Goal: Task Accomplishment & Management: Complete application form

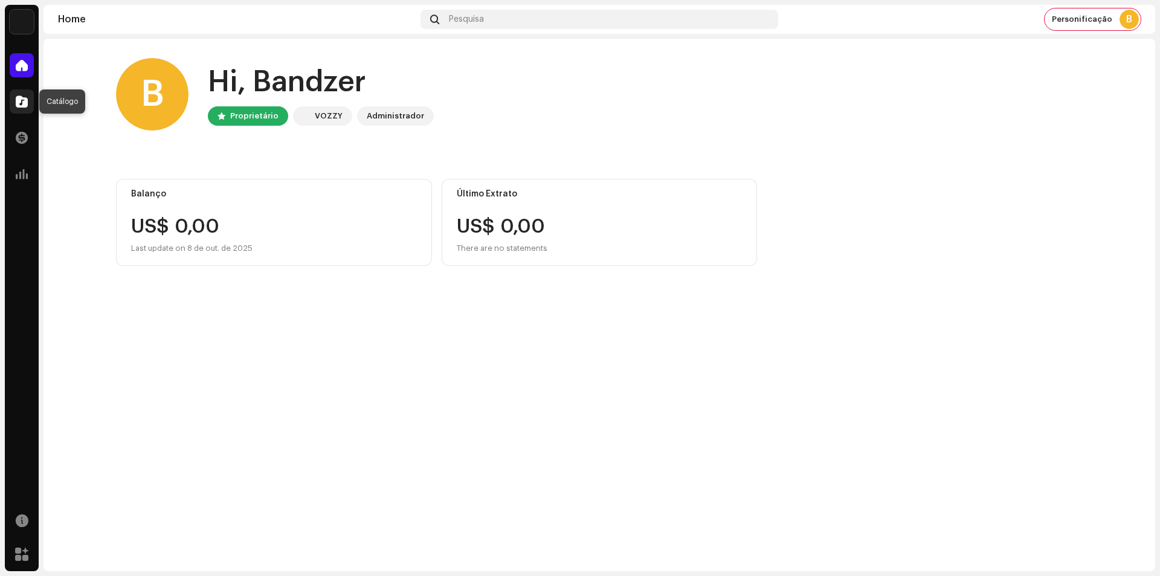
click at [21, 92] on div at bounding box center [22, 101] width 24 height 24
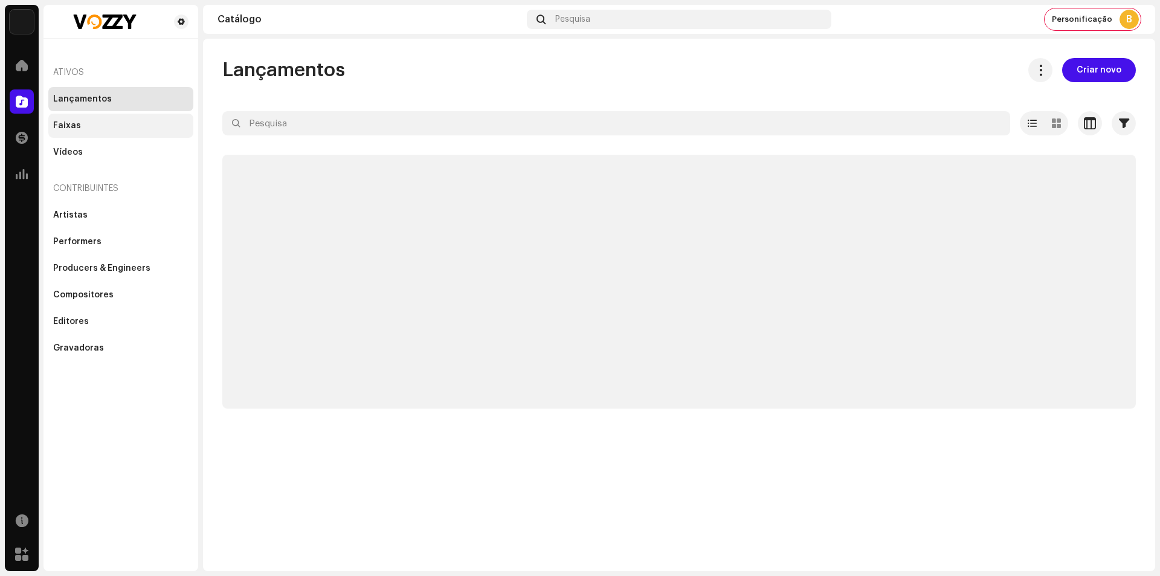
click at [99, 126] on div "Faixas" at bounding box center [120, 126] width 135 height 10
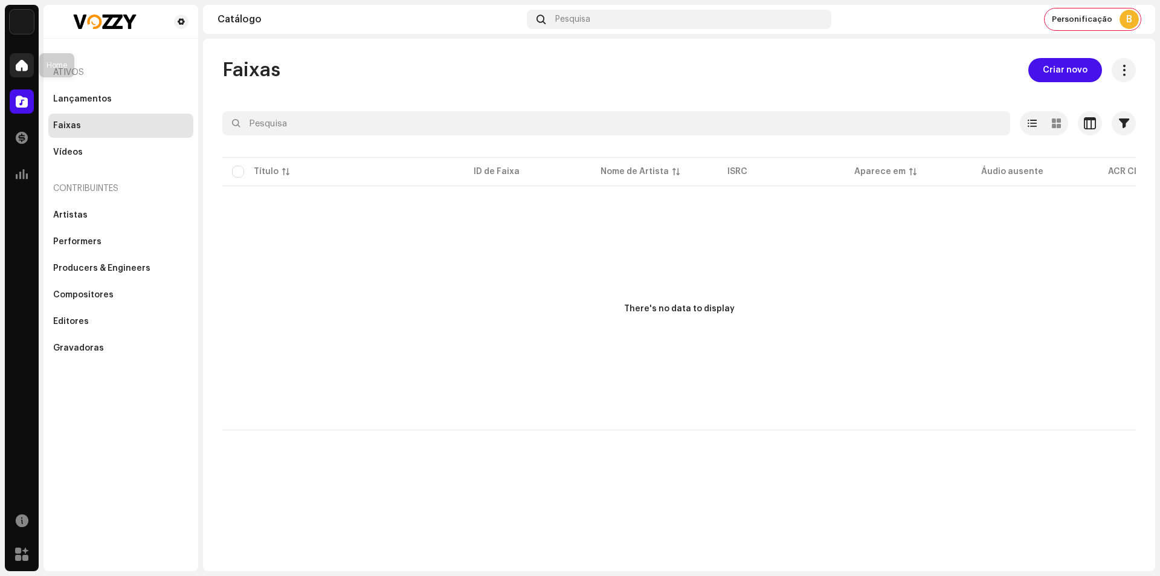
click at [25, 74] on div at bounding box center [22, 65] width 24 height 24
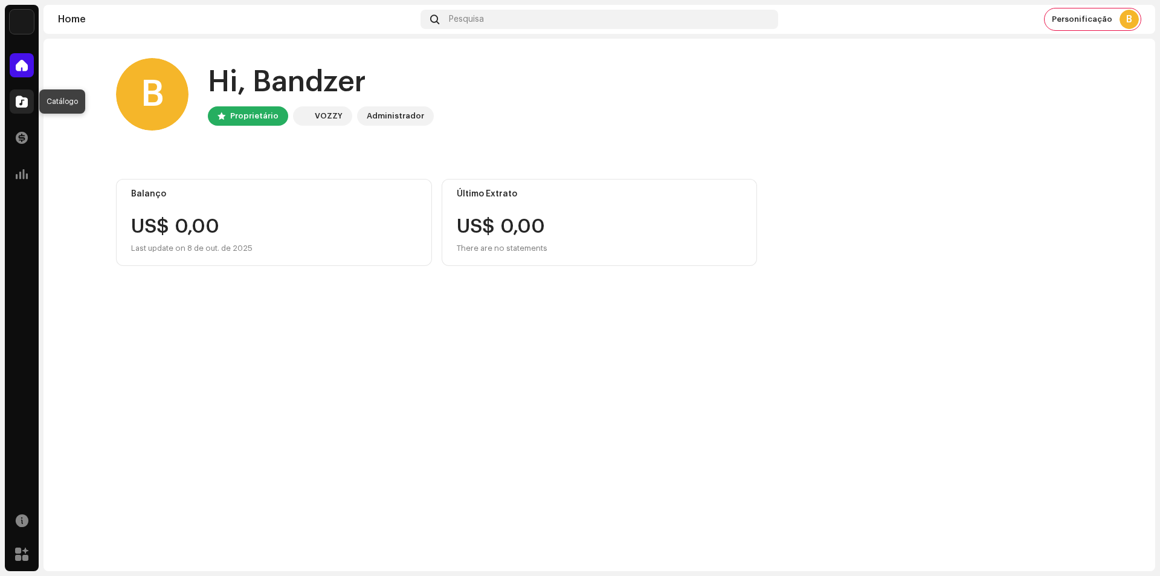
click at [13, 102] on div at bounding box center [22, 101] width 24 height 24
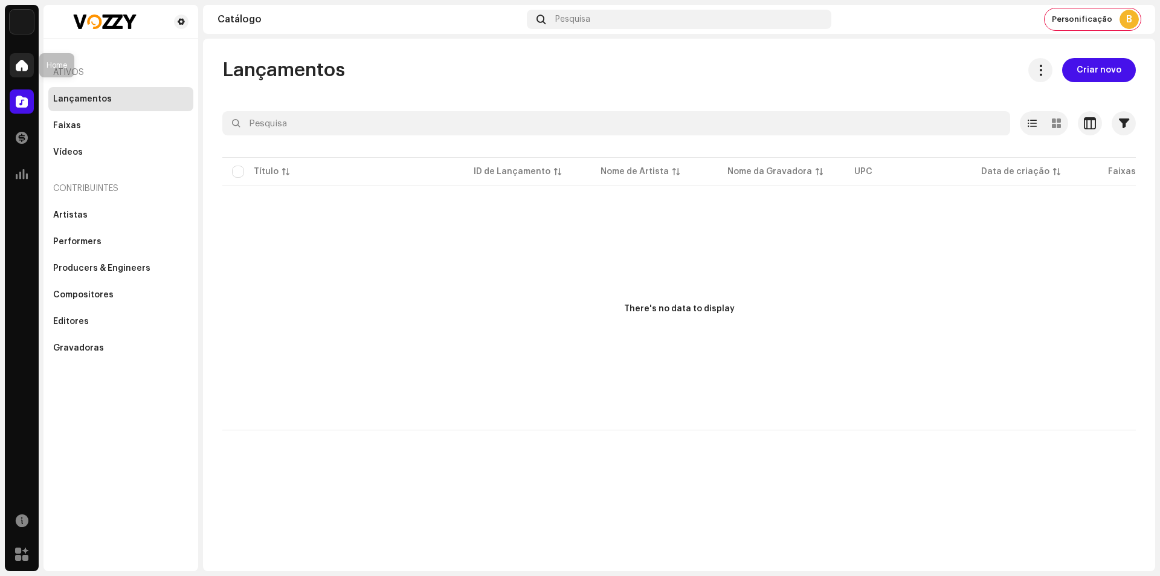
click at [19, 54] on div at bounding box center [22, 65] width 24 height 24
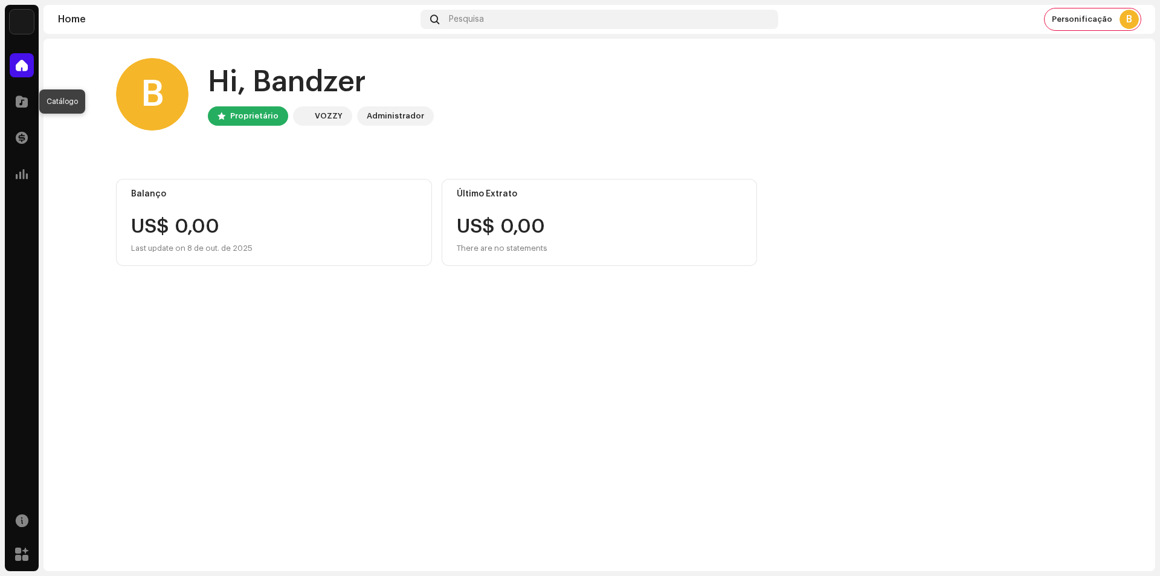
click at [13, 100] on div at bounding box center [22, 101] width 24 height 24
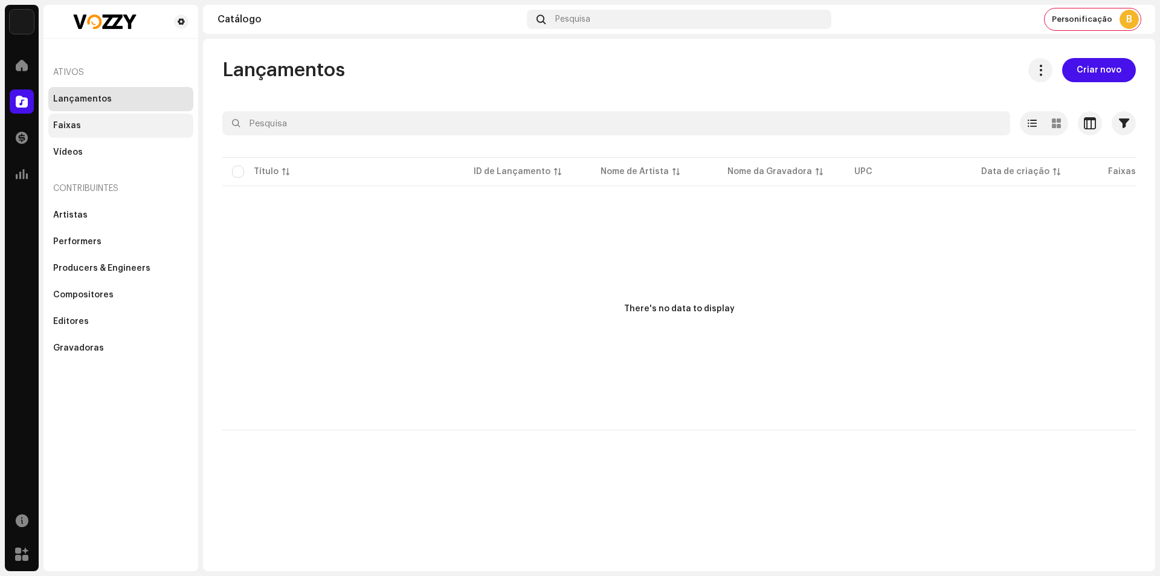
click at [75, 118] on div "Faixas" at bounding box center [120, 126] width 145 height 24
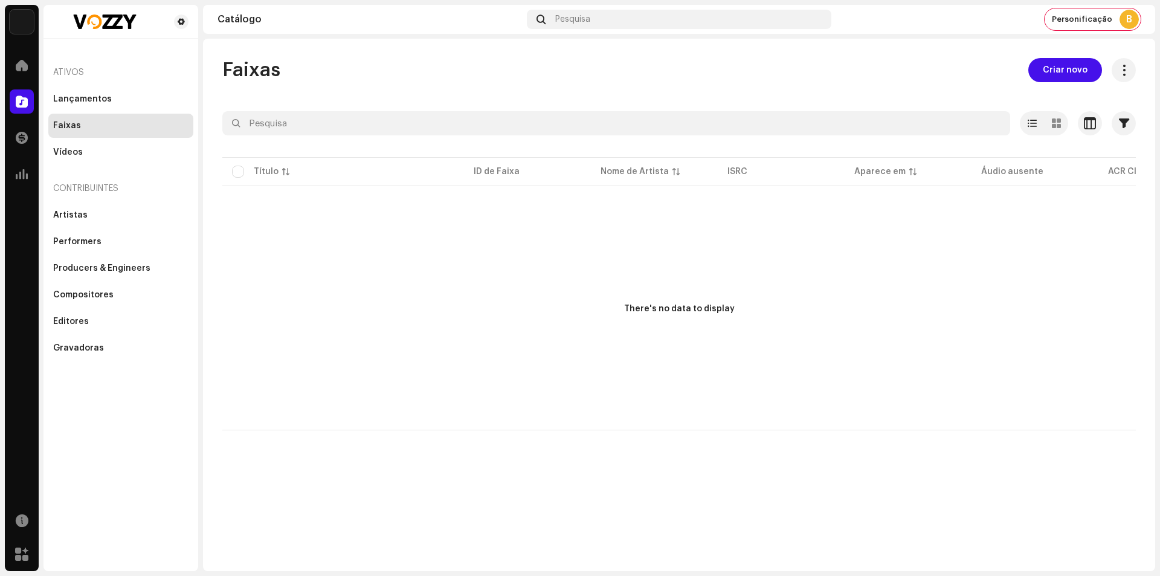
click at [162, 126] on div "Faixas" at bounding box center [120, 126] width 135 height 10
click at [1068, 71] on span "Criar novo" at bounding box center [1064, 70] width 45 height 24
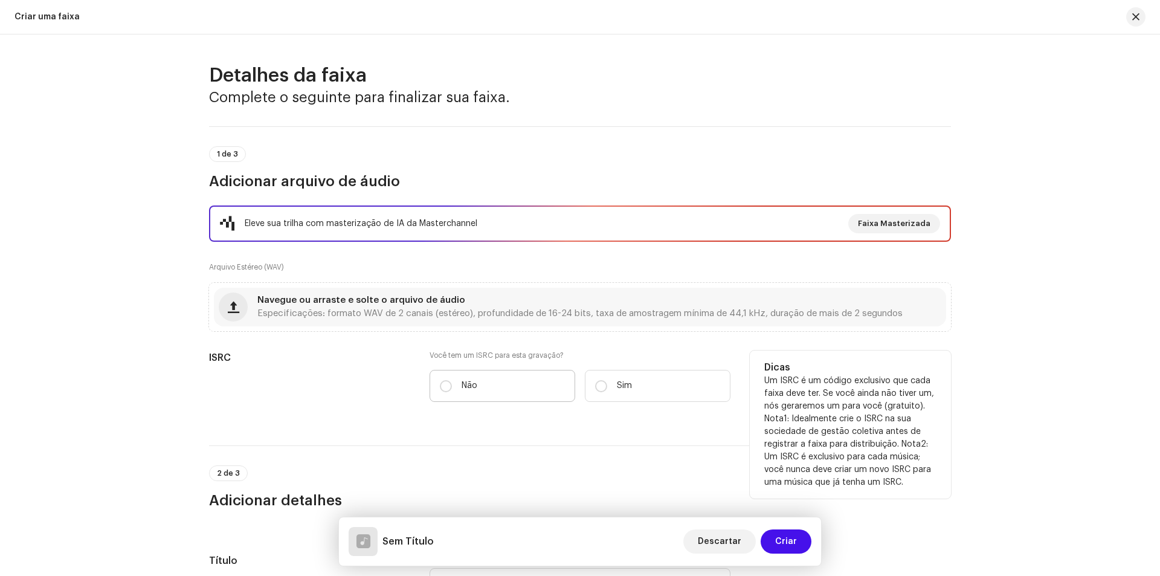
click at [470, 382] on p "Não" at bounding box center [469, 385] width 16 height 13
click at [452, 382] on input "Não" at bounding box center [446, 386] width 12 height 12
radio input "true"
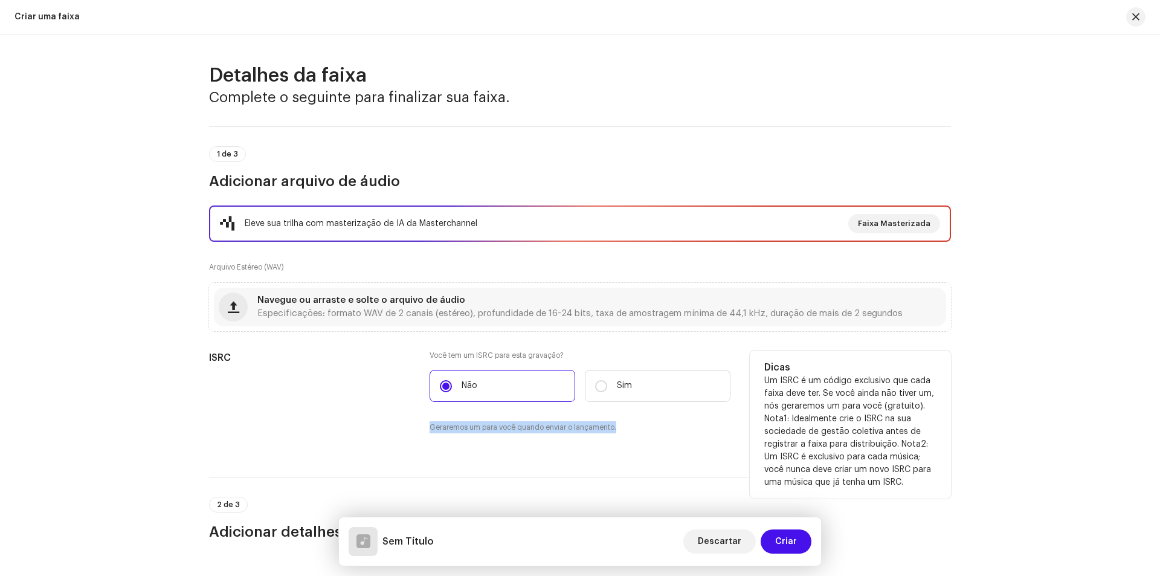
drag, startPoint x: 421, startPoint y: 432, endPoint x: 592, endPoint y: 434, distance: 170.9
click at [592, 434] on div "ISRC Você tem um ISRC para esta gravação? Não Sim Geraremos um para você quando…" at bounding box center [580, 398] width 742 height 97
drag, startPoint x: 644, startPoint y: 387, endPoint x: 647, endPoint y: 381, distance: 7.0
click at [646, 384] on label "Sim" at bounding box center [658, 386] width 146 height 32
click at [607, 384] on input "Sim" at bounding box center [601, 386] width 12 height 12
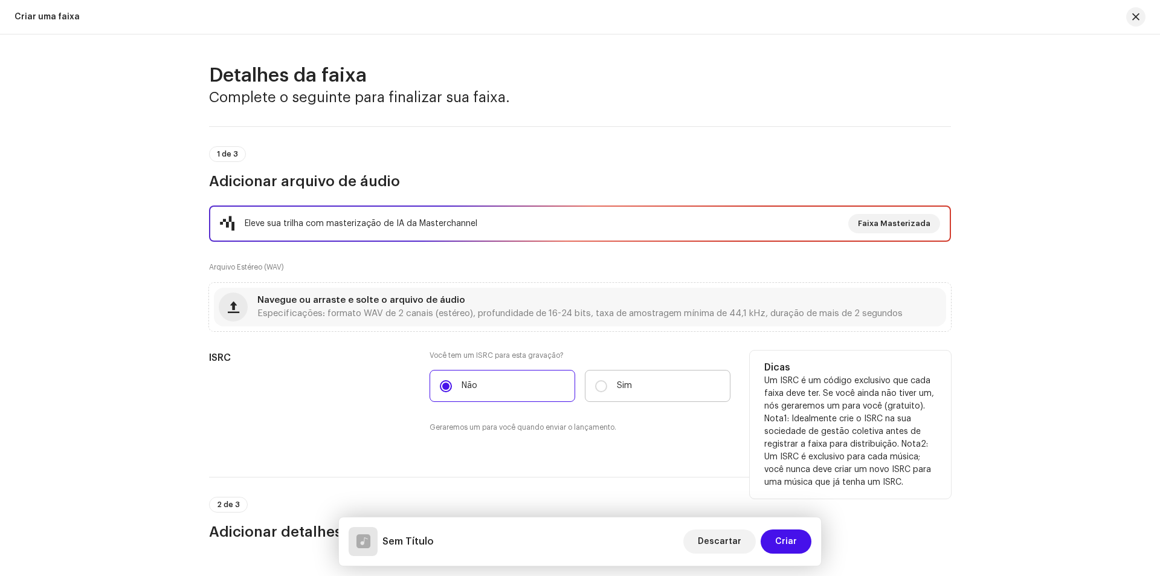
radio input "true"
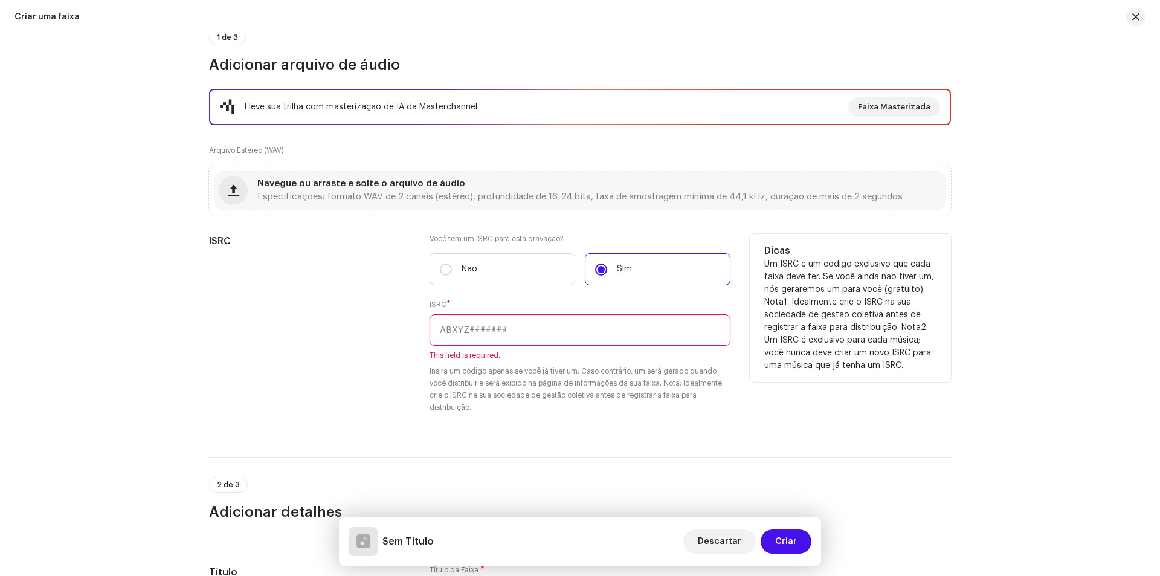
scroll to position [121, 0]
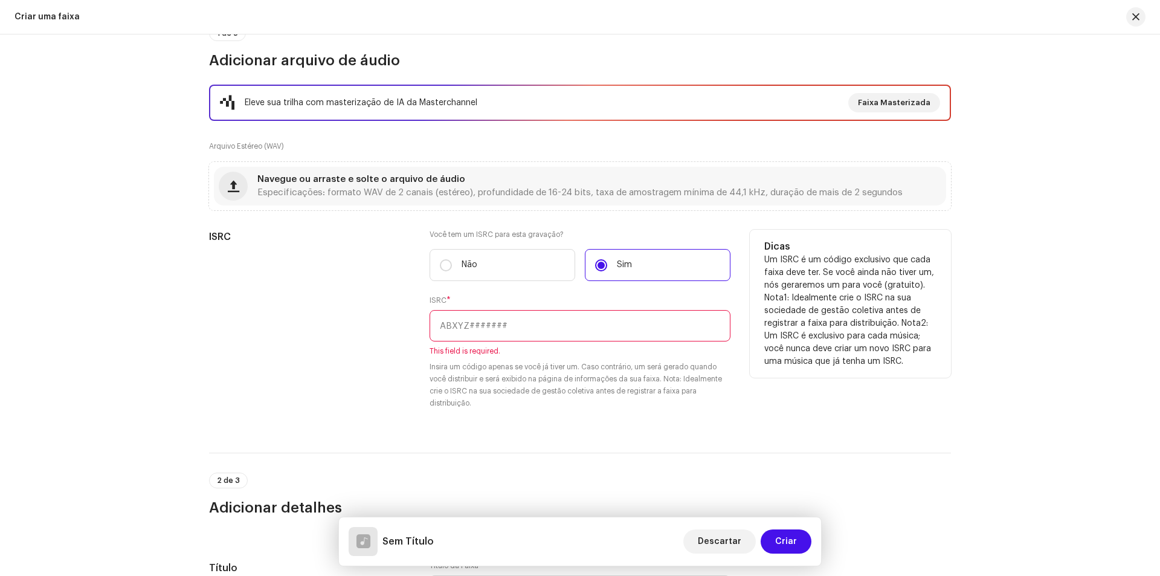
click at [487, 326] on input "text" at bounding box center [579, 325] width 301 height 31
click at [495, 259] on label "Não" at bounding box center [502, 265] width 146 height 32
click at [452, 259] on input "Não" at bounding box center [446, 265] width 12 height 12
radio input "true"
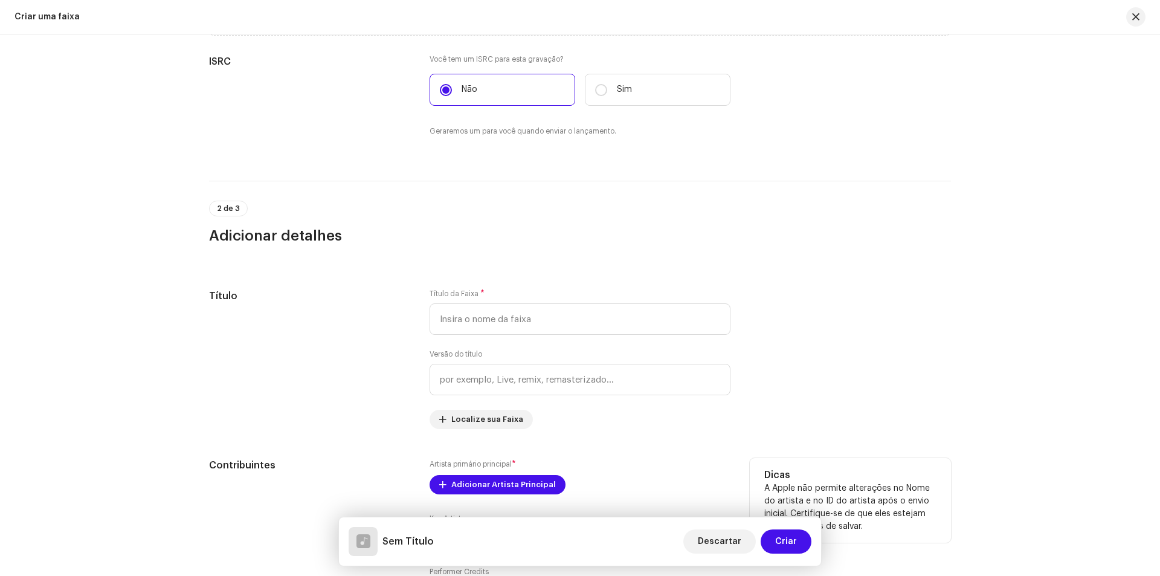
scroll to position [483, 0]
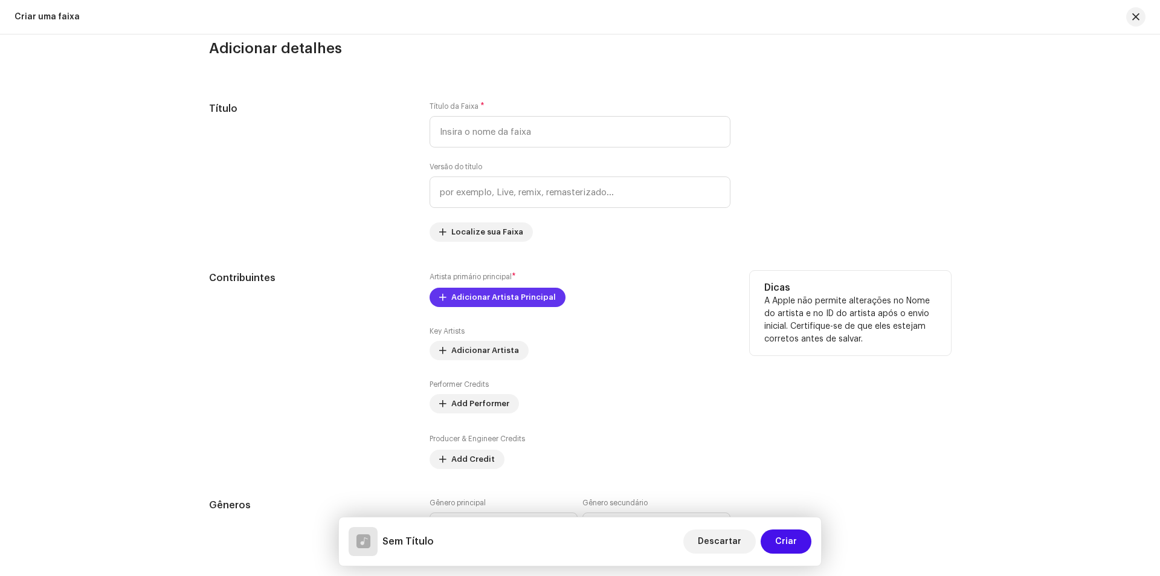
click at [480, 298] on span "Adicionar Artista Principal" at bounding box center [503, 297] width 104 height 24
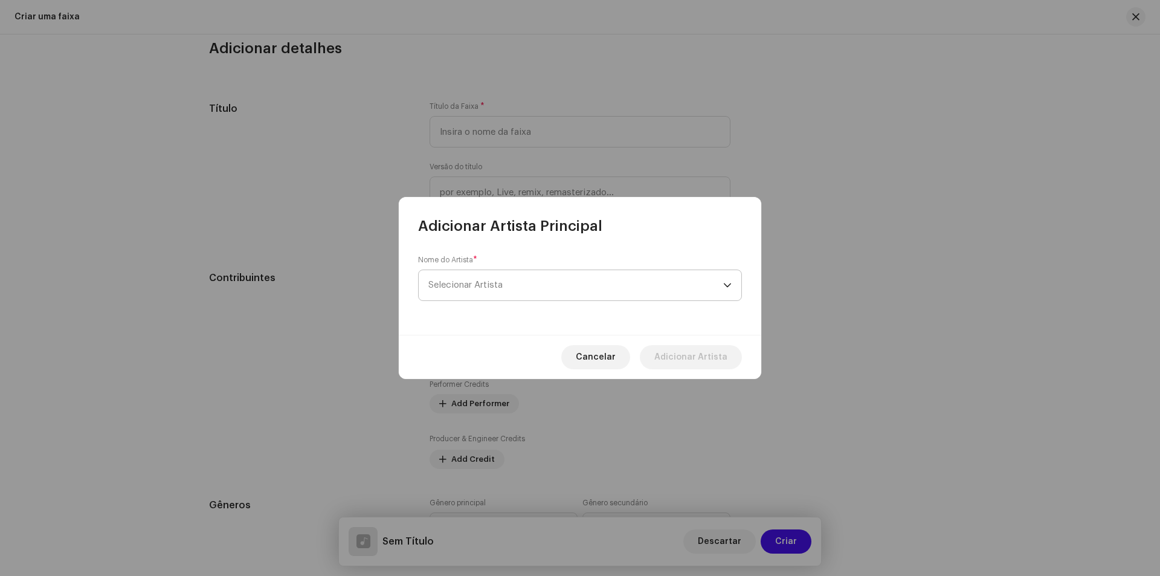
click at [488, 292] on span "Selecionar Artista" at bounding box center [575, 285] width 295 height 30
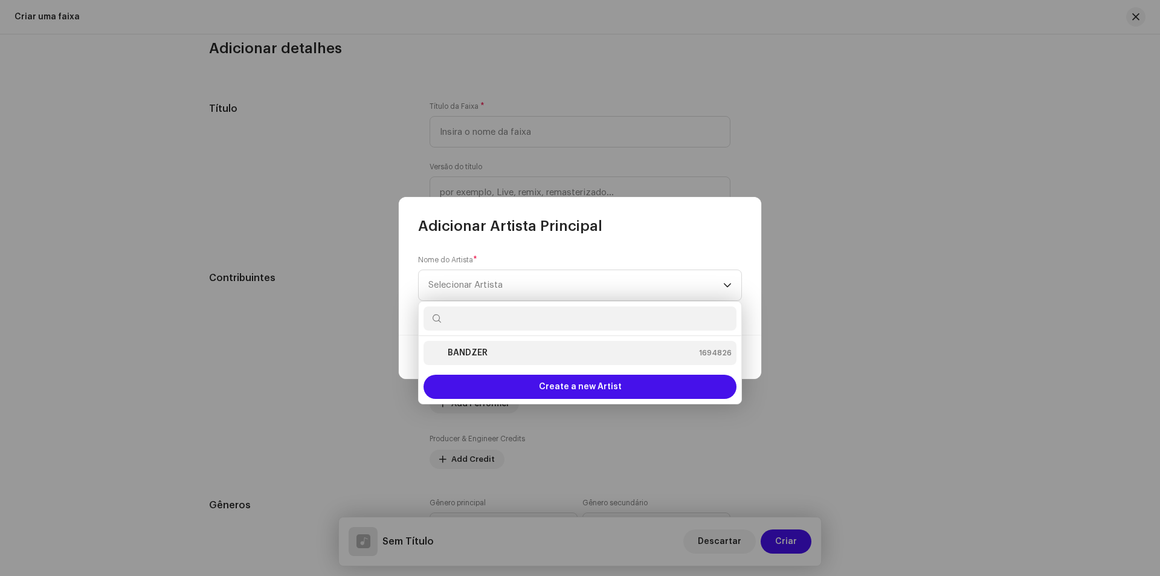
click at [524, 353] on div "BANDZER 1694826" at bounding box center [579, 352] width 303 height 14
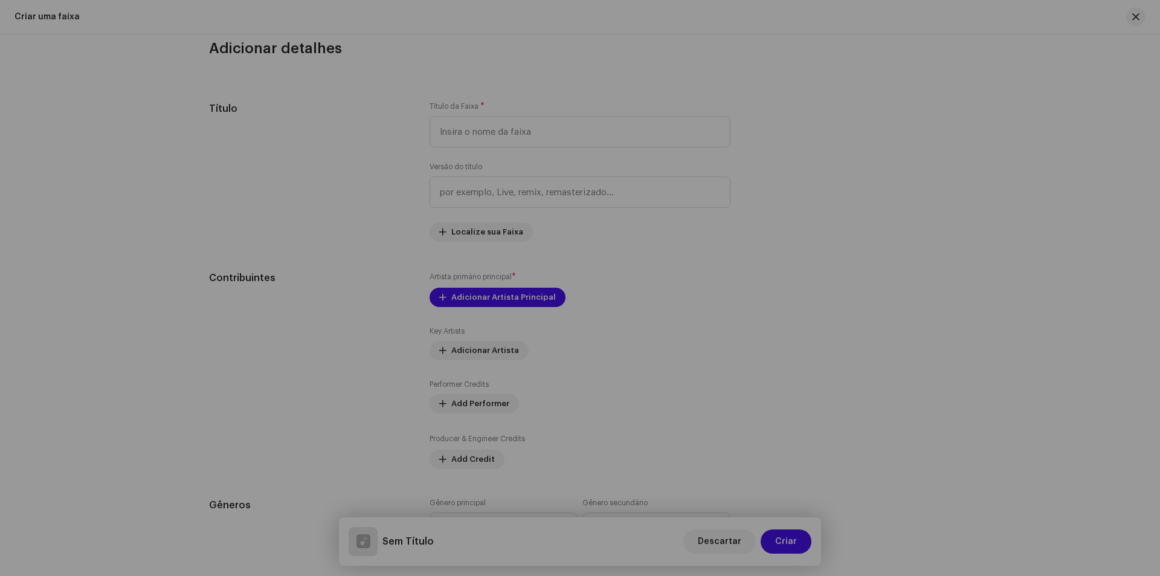
click at [923, 190] on div "Adicionar Artista Principal Nome do Artista * BANDZER 1694826 Add Localization …" at bounding box center [580, 288] width 1160 height 576
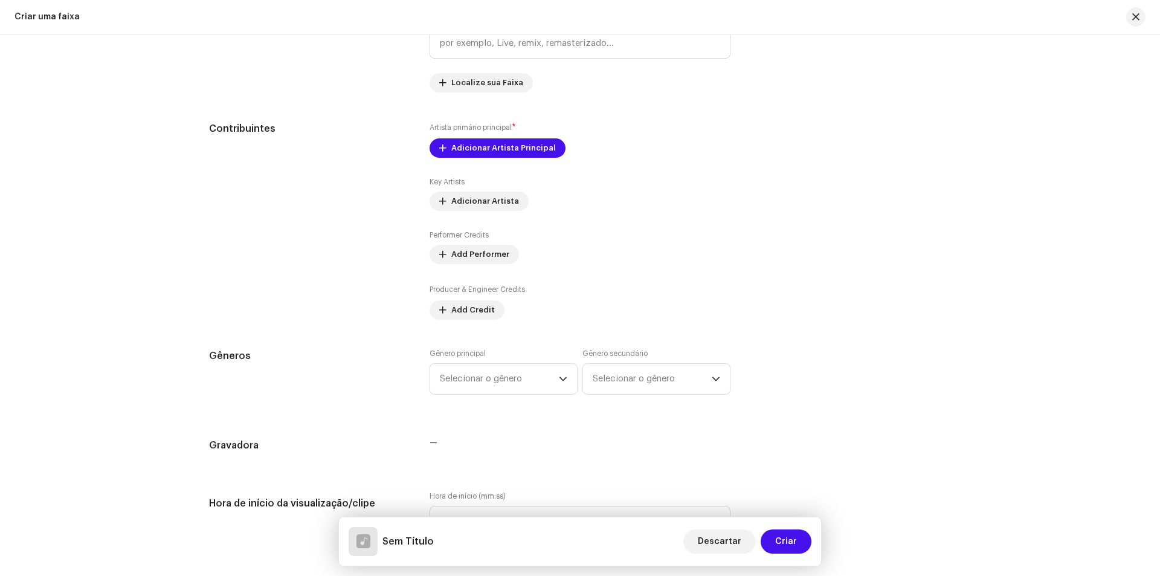
scroll to position [664, 0]
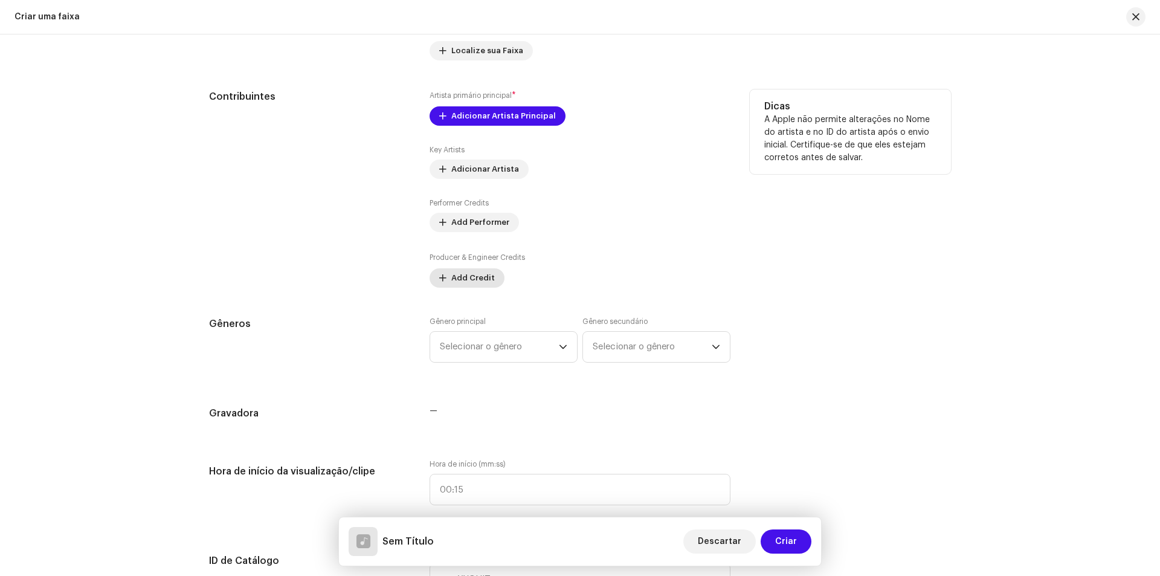
click at [448, 274] on button "Add Credit" at bounding box center [466, 277] width 75 height 19
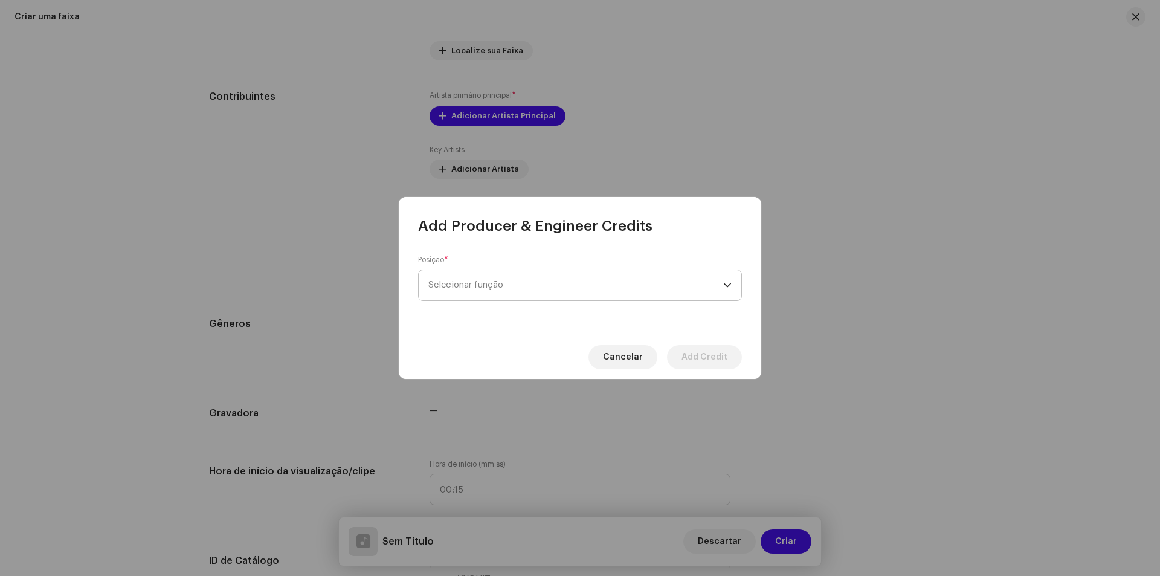
click at [523, 288] on span "Selecionar função" at bounding box center [575, 285] width 295 height 30
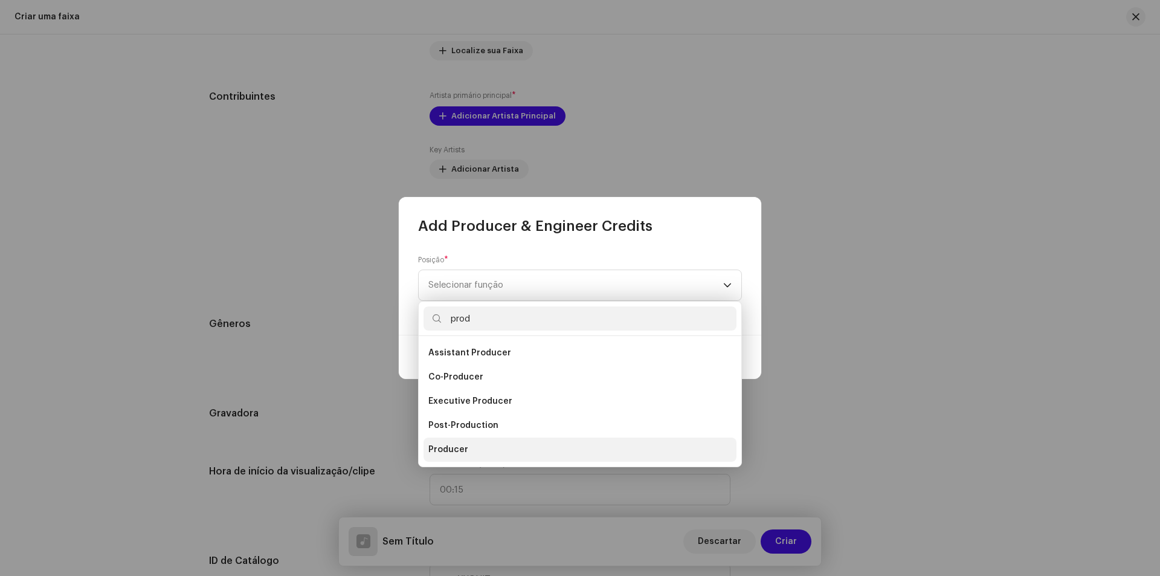
type input "prod"
click at [498, 448] on li "Producer" at bounding box center [579, 449] width 313 height 24
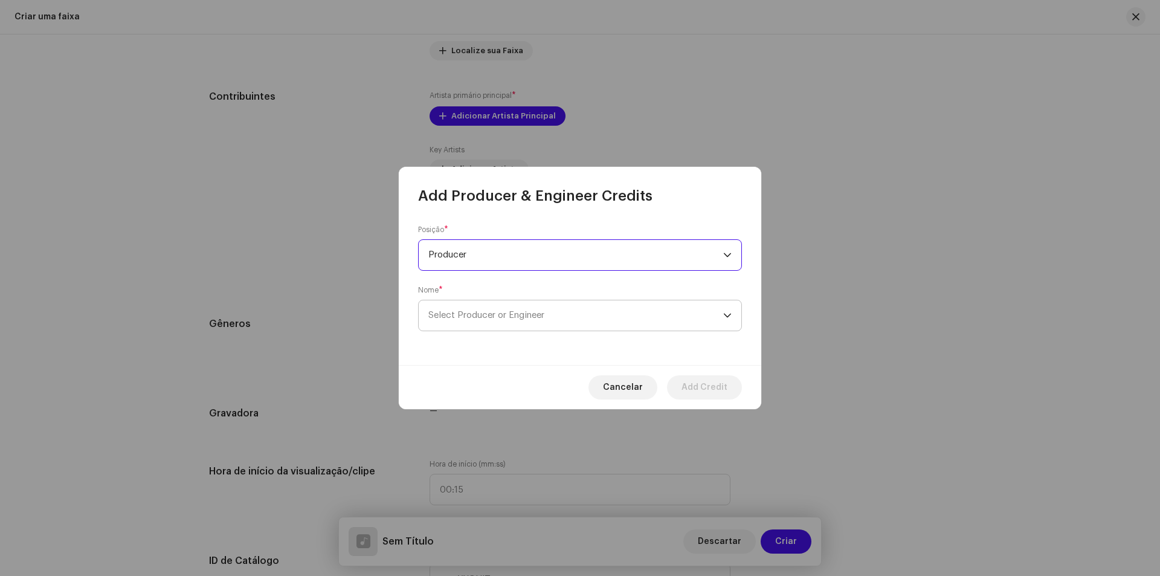
click at [508, 329] on span "Select Producer or Engineer" at bounding box center [575, 315] width 295 height 30
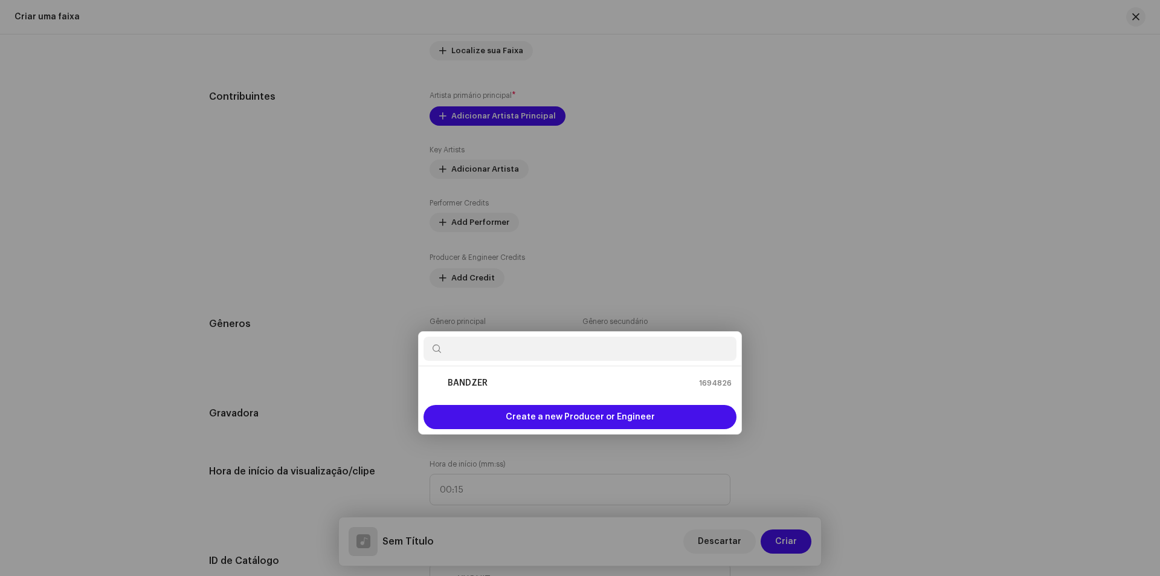
click at [846, 250] on div "Add Producer & Engineer Credits Posição * Producer Nome * Select Producer or En…" at bounding box center [580, 288] width 1160 height 576
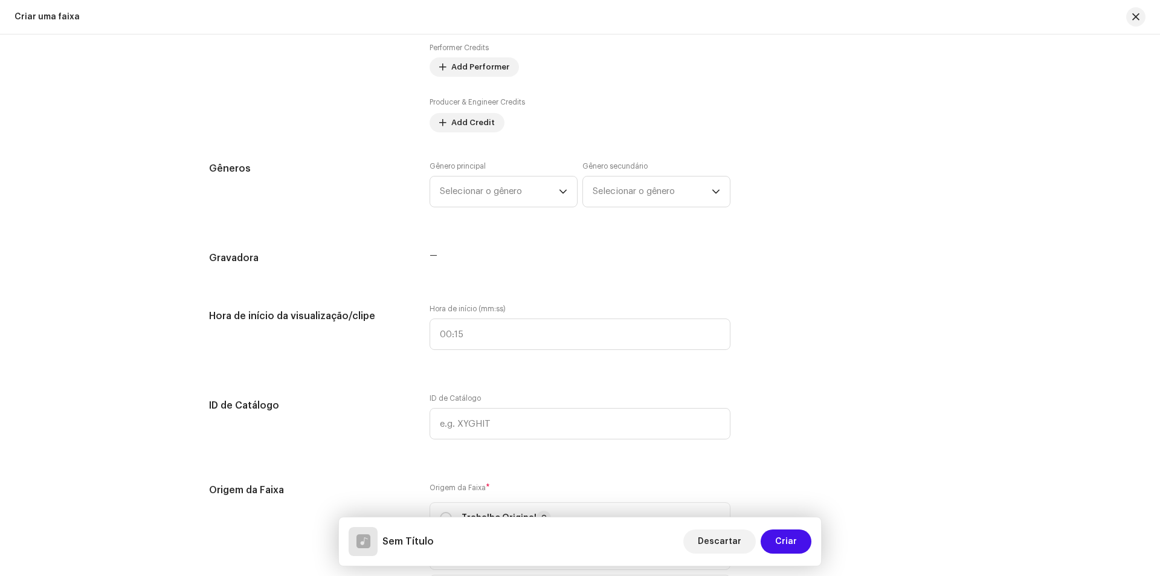
scroll to position [846, 0]
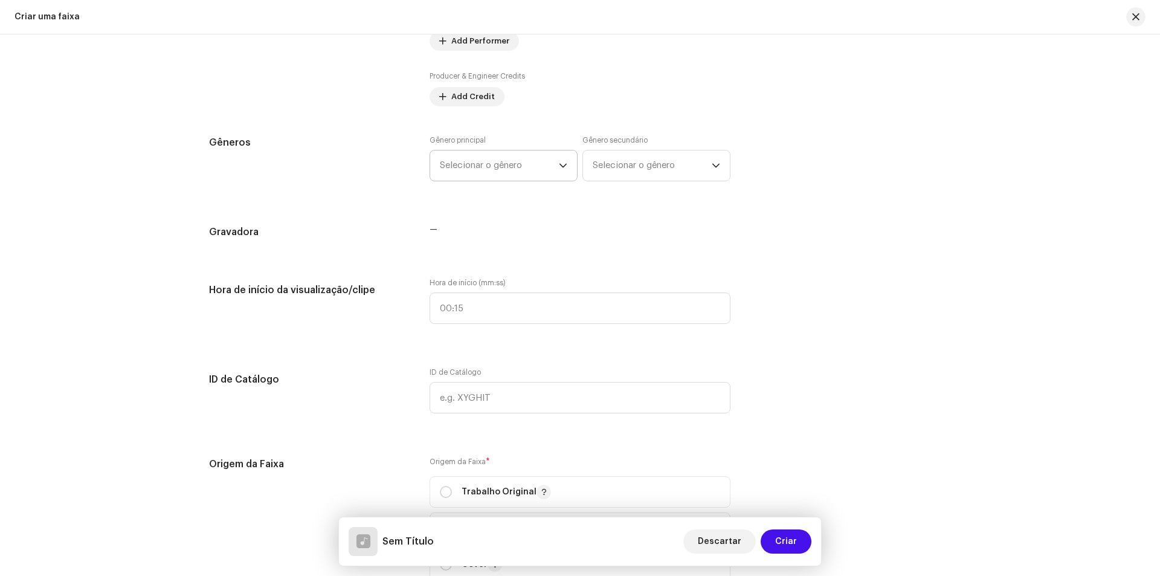
click at [544, 159] on span "Selecionar o gênero" at bounding box center [499, 165] width 119 height 30
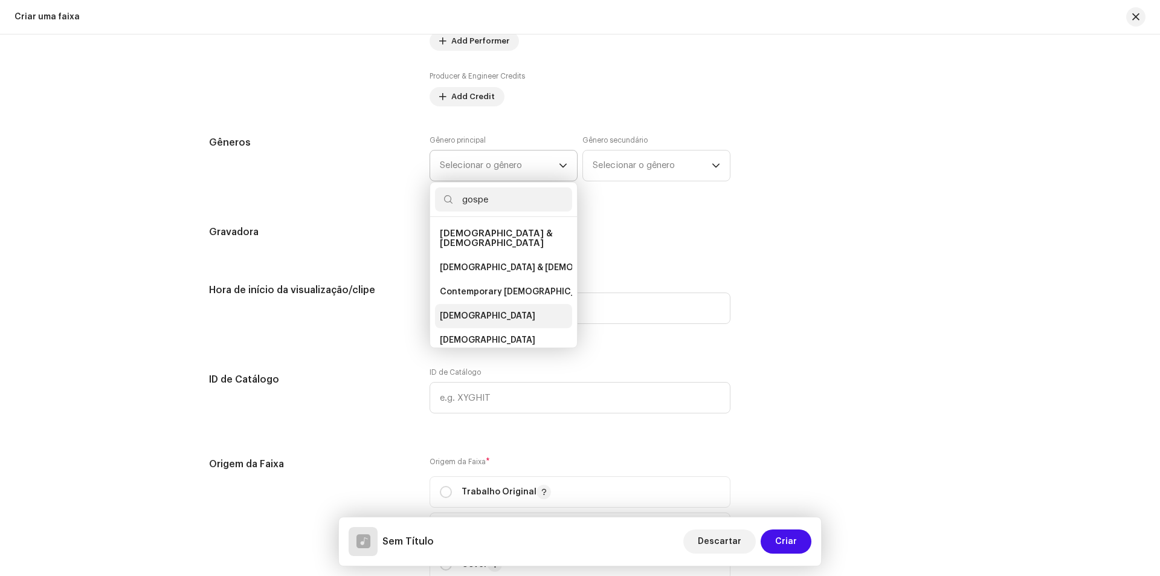
type input "gospe"
click at [493, 310] on li "[DEMOGRAPHIC_DATA]" at bounding box center [503, 316] width 137 height 24
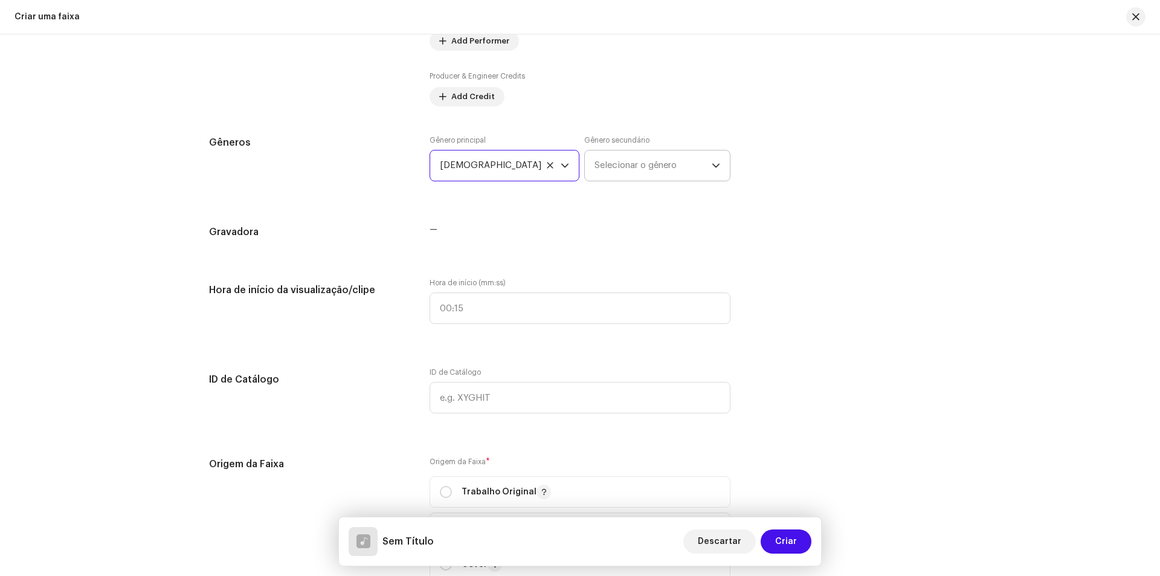
click at [624, 162] on span "Selecionar o gênero" at bounding box center [652, 165] width 117 height 30
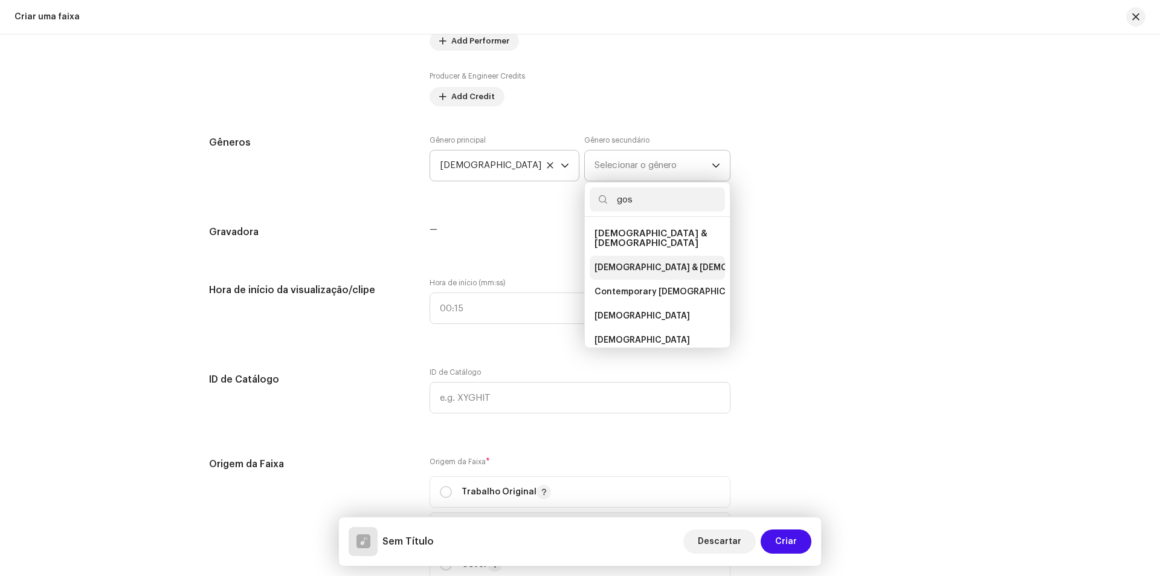
type input "gos"
click at [664, 262] on span "[DEMOGRAPHIC_DATA] & [DEMOGRAPHIC_DATA]" at bounding box center [694, 268] width 201 height 12
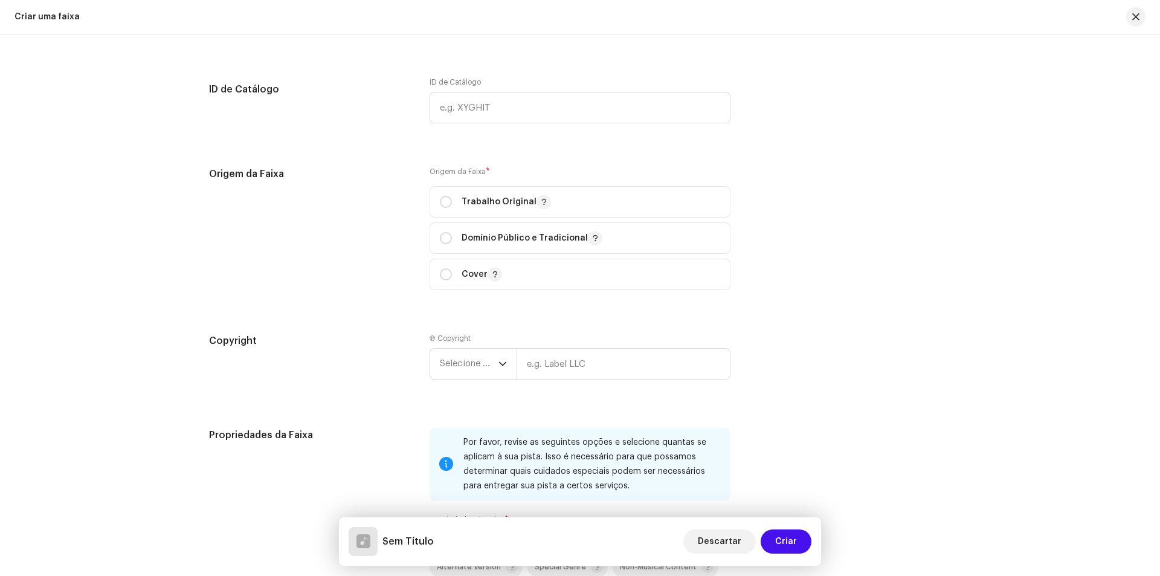
scroll to position [1148, 0]
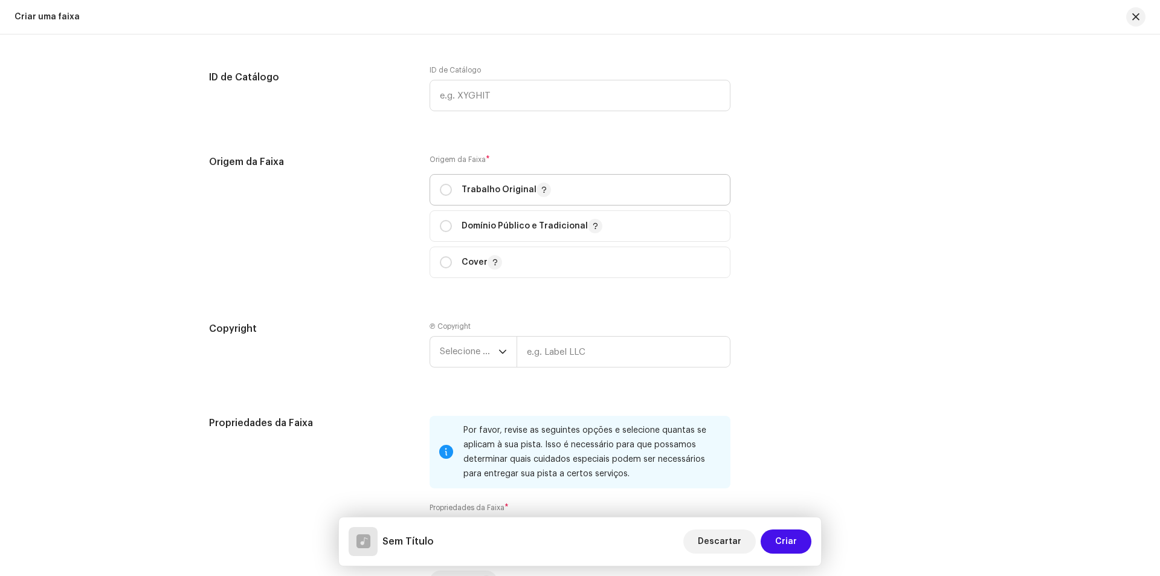
click at [483, 186] on p "Trabalho Original" at bounding box center [505, 189] width 89 height 14
radio input "true"
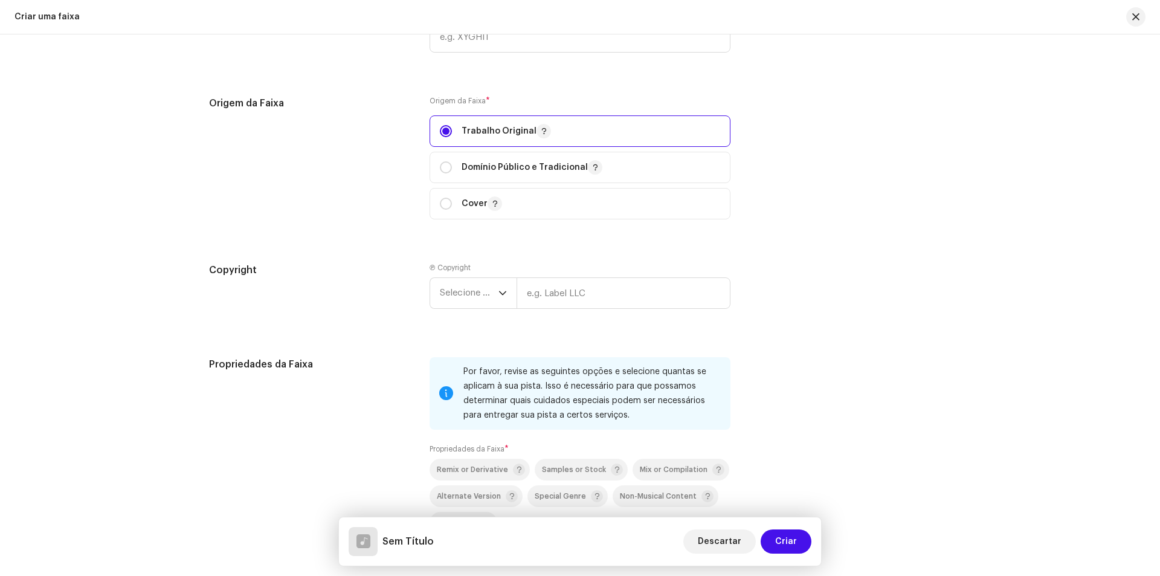
scroll to position [1268, 0]
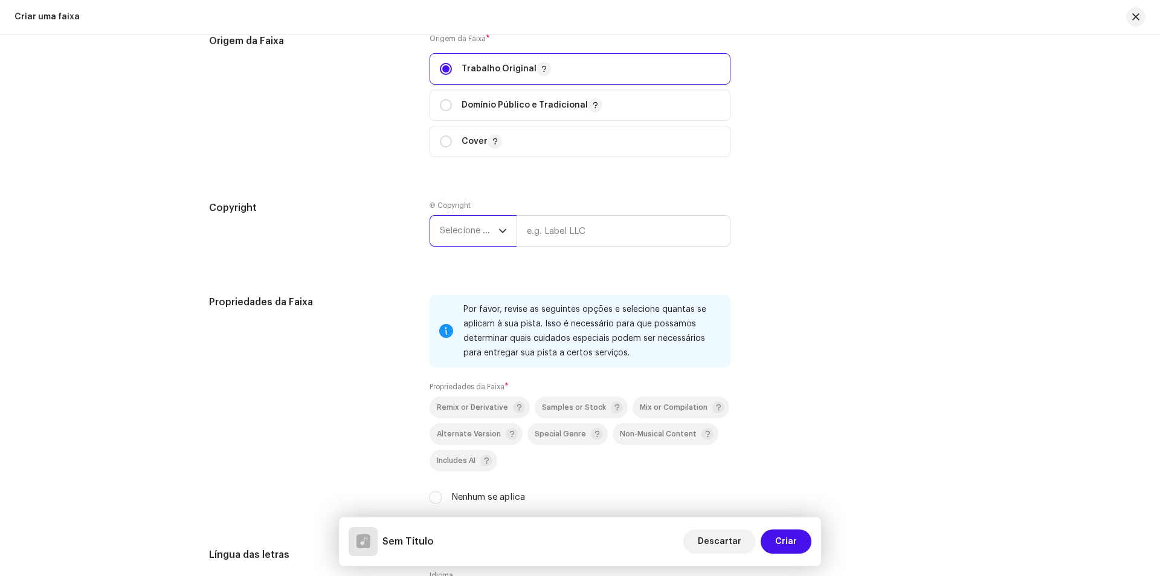
click at [449, 232] on span "Selecione o ano" at bounding box center [469, 231] width 59 height 30
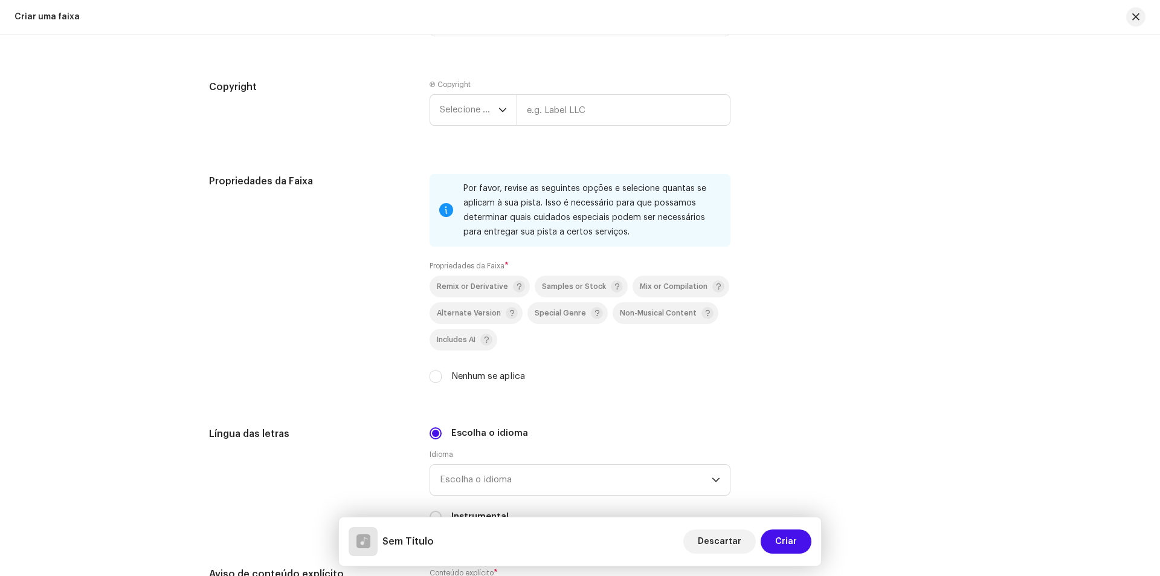
scroll to position [1326, 0]
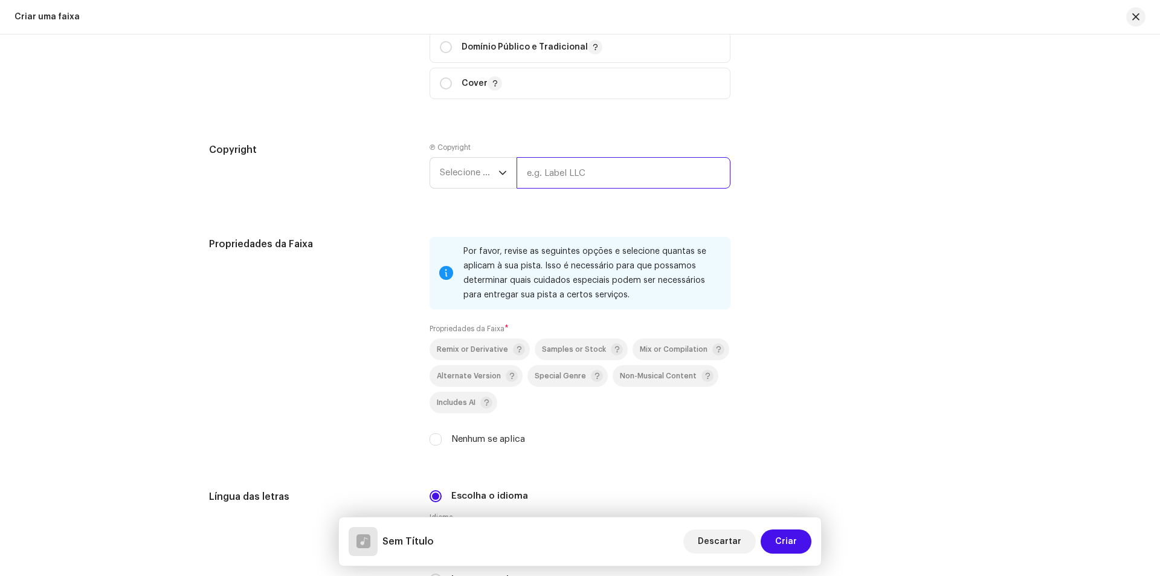
click at [568, 172] on input "text" at bounding box center [623, 172] width 214 height 31
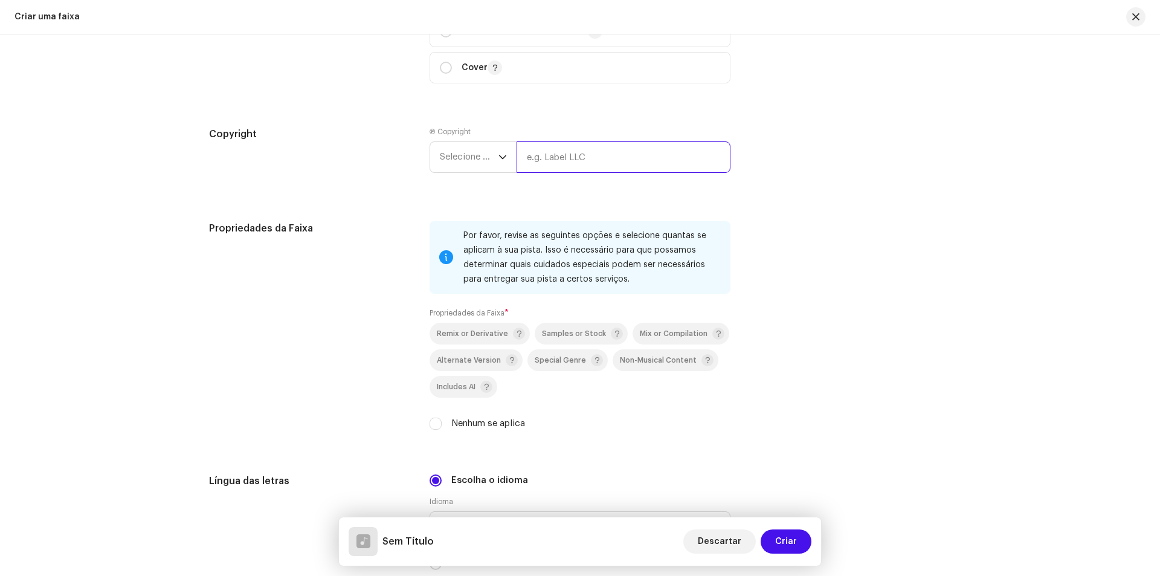
scroll to position [1387, 0]
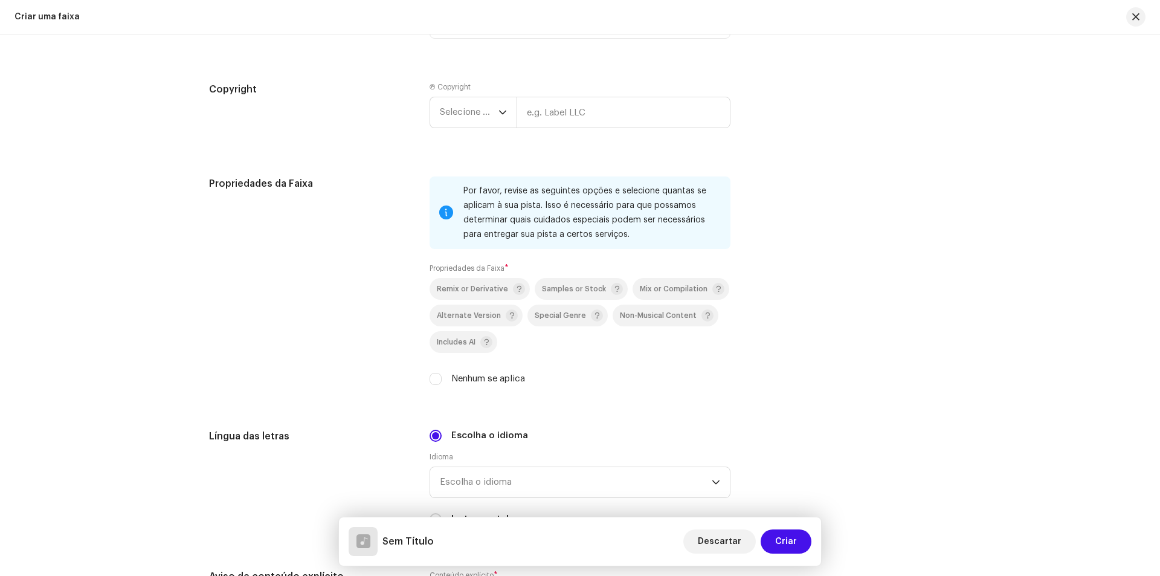
click at [795, 342] on div "Propriedades da Faixa Por favor, revise as seguintes opções e selecione quantas…" at bounding box center [580, 287] width 742 height 223
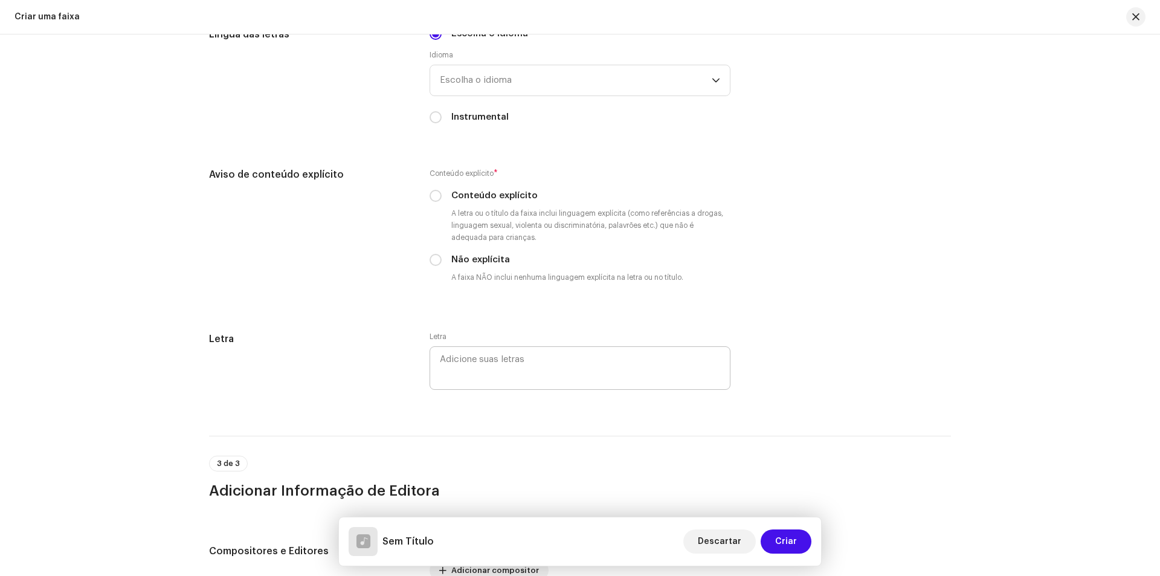
scroll to position [1810, 0]
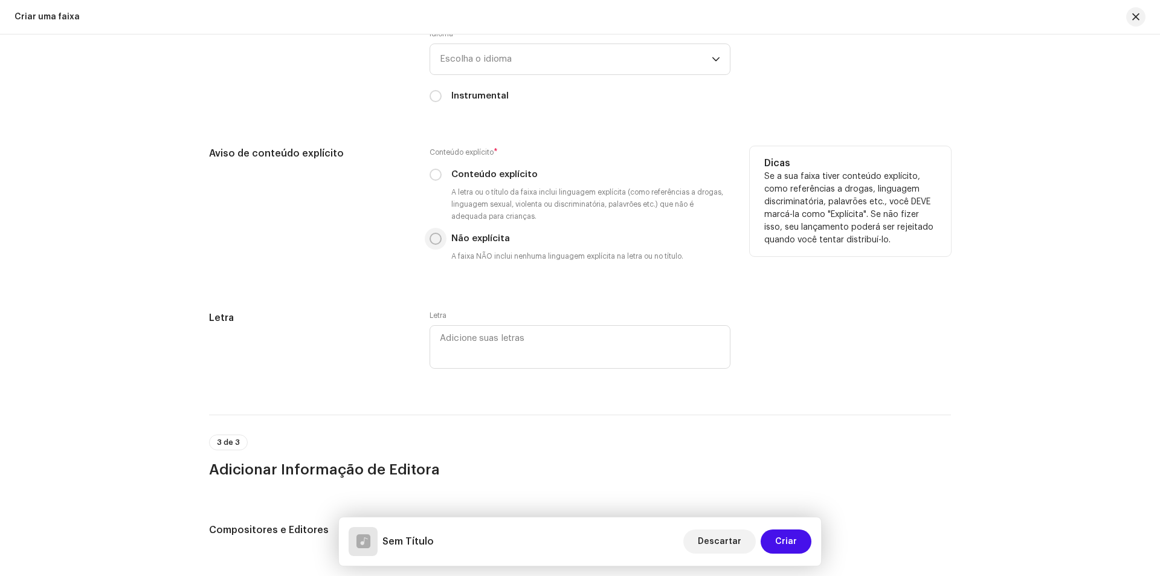
click at [437, 241] on input "Não explícita" at bounding box center [435, 239] width 12 height 12
radio input "true"
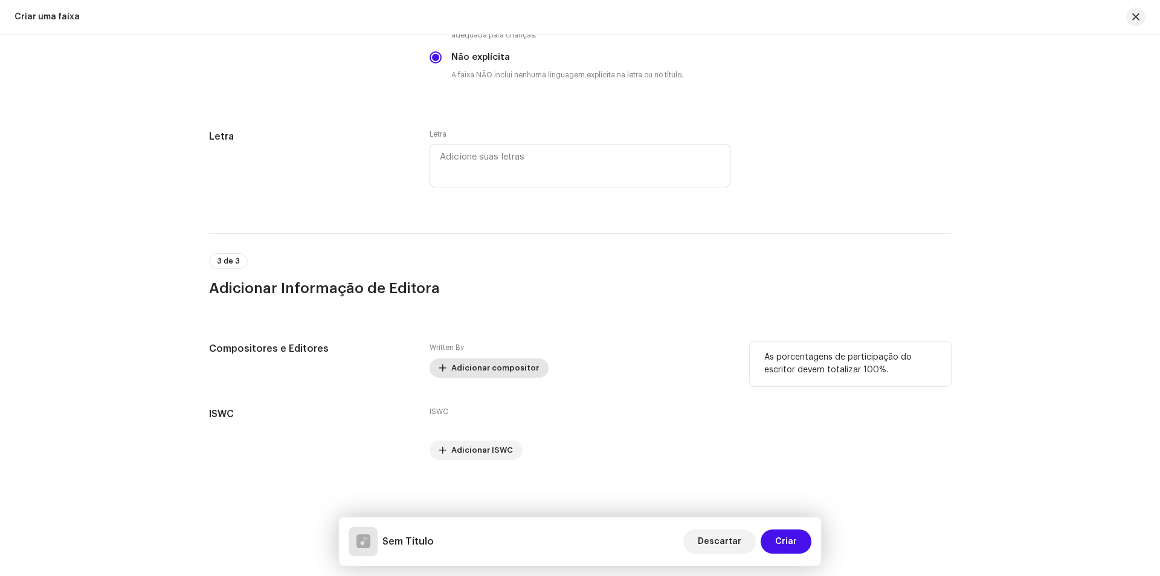
click at [480, 371] on span "Adicionar compositor" at bounding box center [495, 368] width 88 height 24
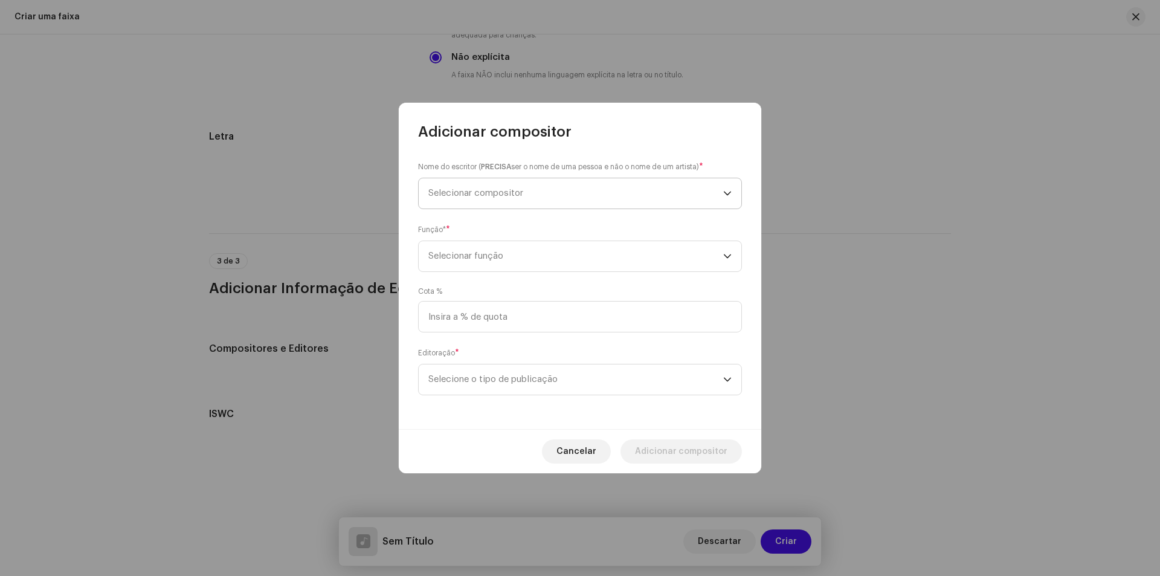
click at [597, 188] on span "Selecionar compositor" at bounding box center [575, 193] width 295 height 30
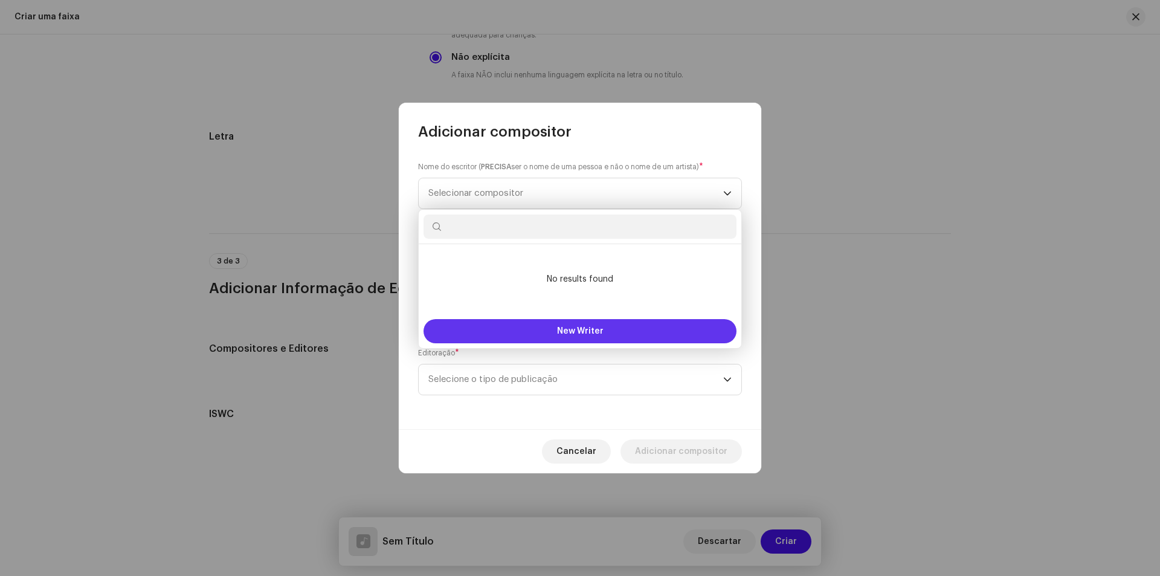
click at [594, 327] on span "New Writer" at bounding box center [580, 331] width 47 height 8
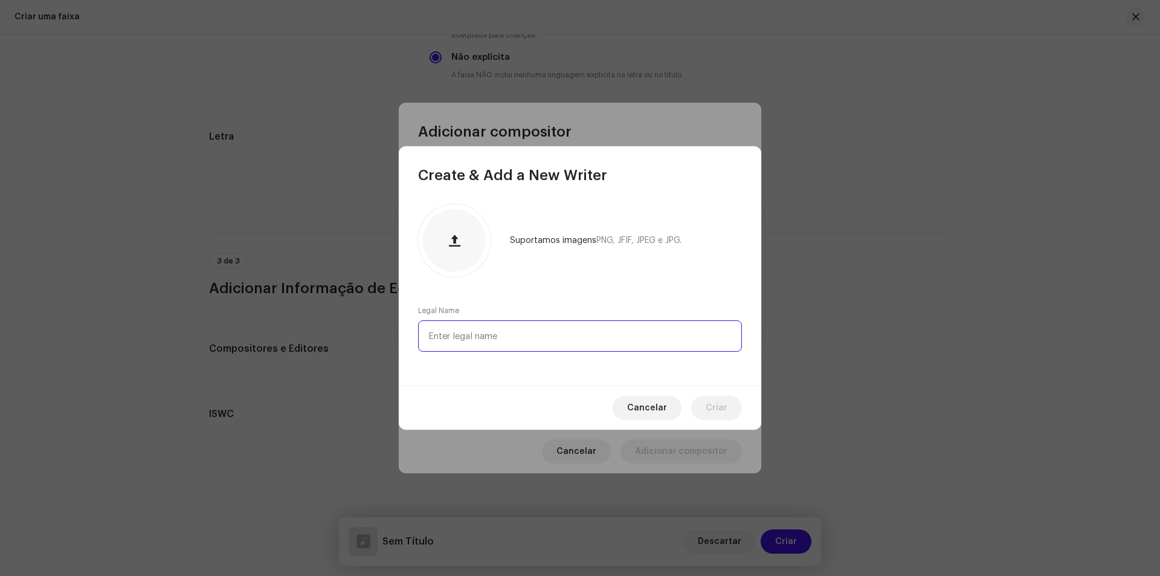
click at [522, 331] on input "text" at bounding box center [580, 335] width 324 height 31
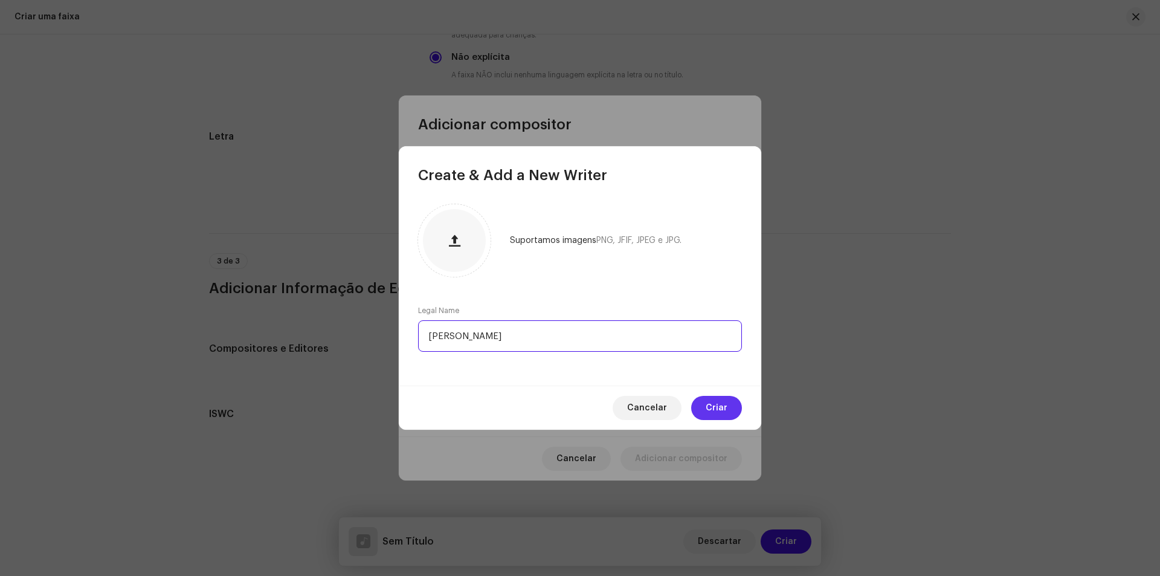
type input "[PERSON_NAME]"
click at [719, 414] on span "Criar" at bounding box center [716, 408] width 22 height 24
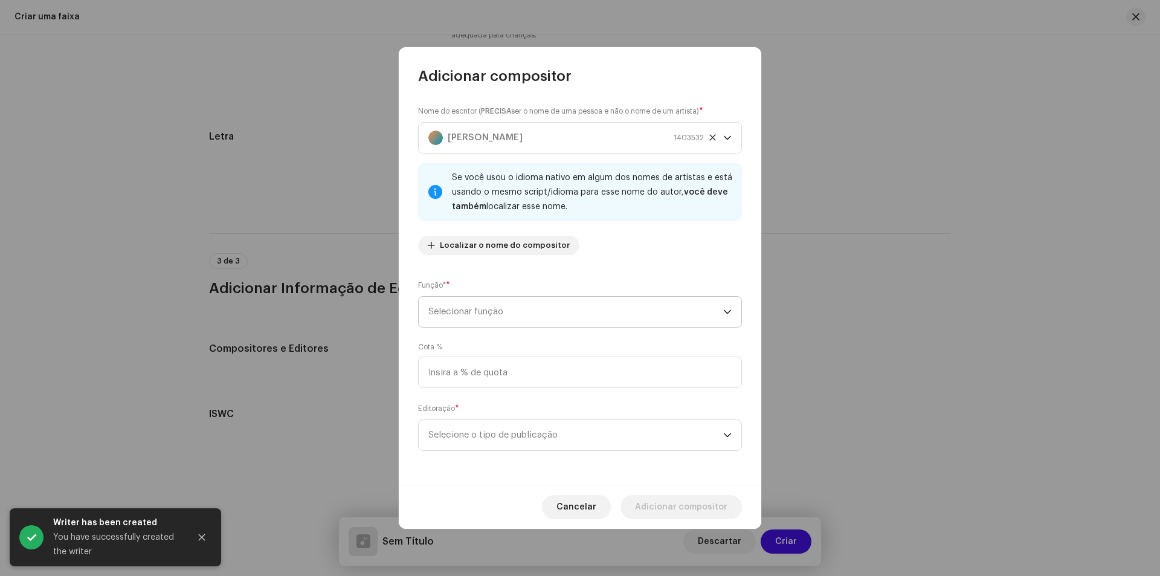
click at [469, 272] on div "Nome do escritor ( PRECISA ser o nome de uma pessoa e não o nome de um artista)…" at bounding box center [580, 285] width 362 height 399
click at [478, 313] on span "Selecionar função" at bounding box center [575, 312] width 295 height 30
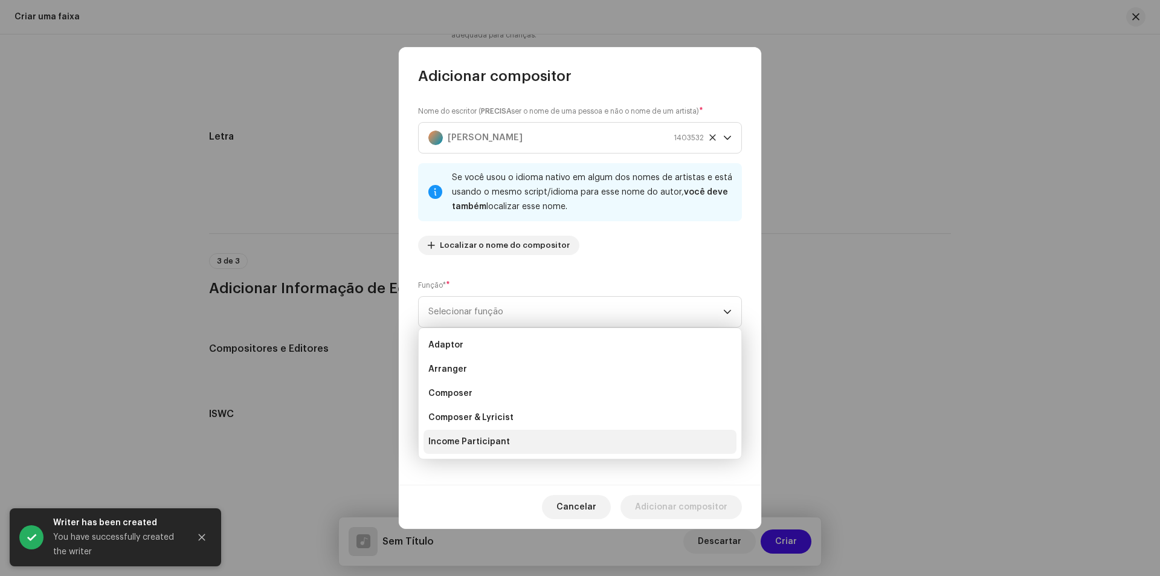
scroll to position [19, 0]
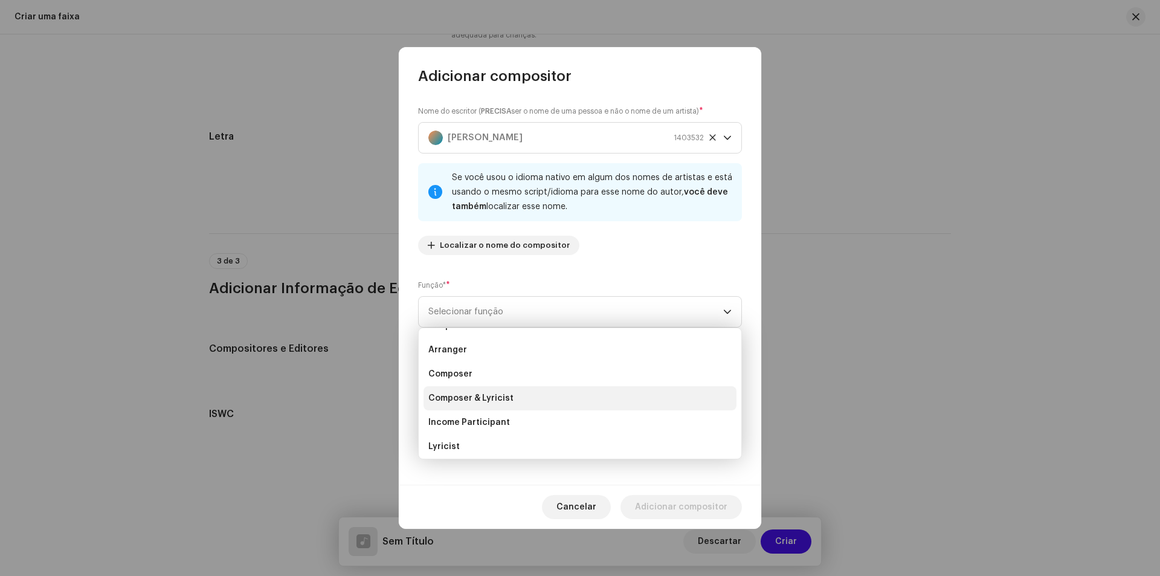
click at [492, 394] on span "Composer & Lyricist" at bounding box center [470, 398] width 85 height 12
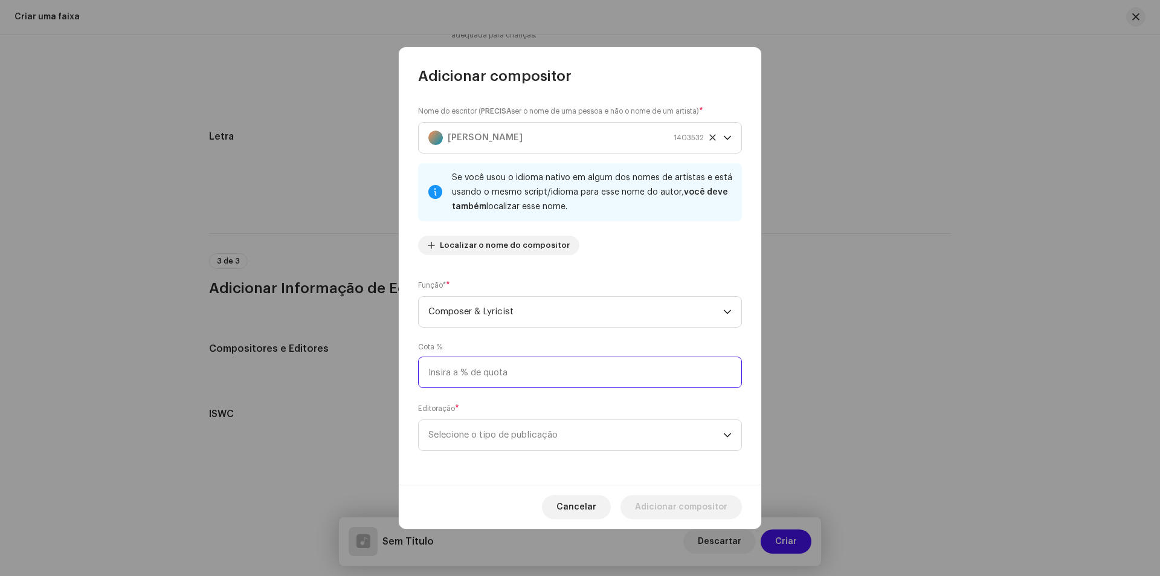
click at [481, 382] on input at bounding box center [580, 371] width 324 height 31
click at [490, 373] on input at bounding box center [580, 371] width 324 height 31
type input "25,00"
click at [496, 434] on span "Selecione o tipo de publicação" at bounding box center [575, 435] width 295 height 30
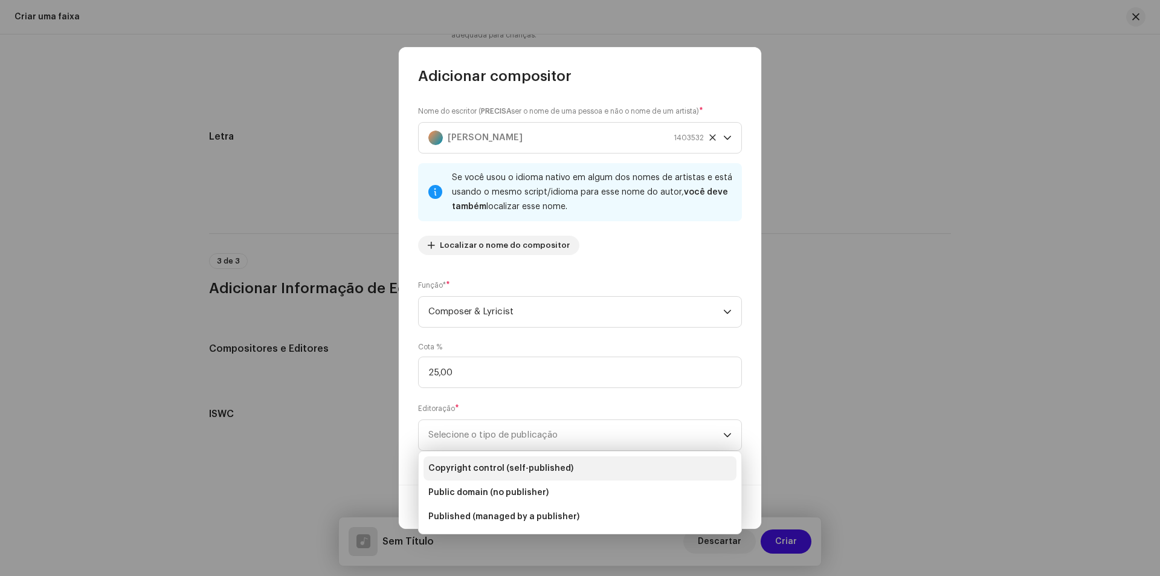
click at [498, 463] on span "Copyright control (self-published)" at bounding box center [500, 468] width 145 height 12
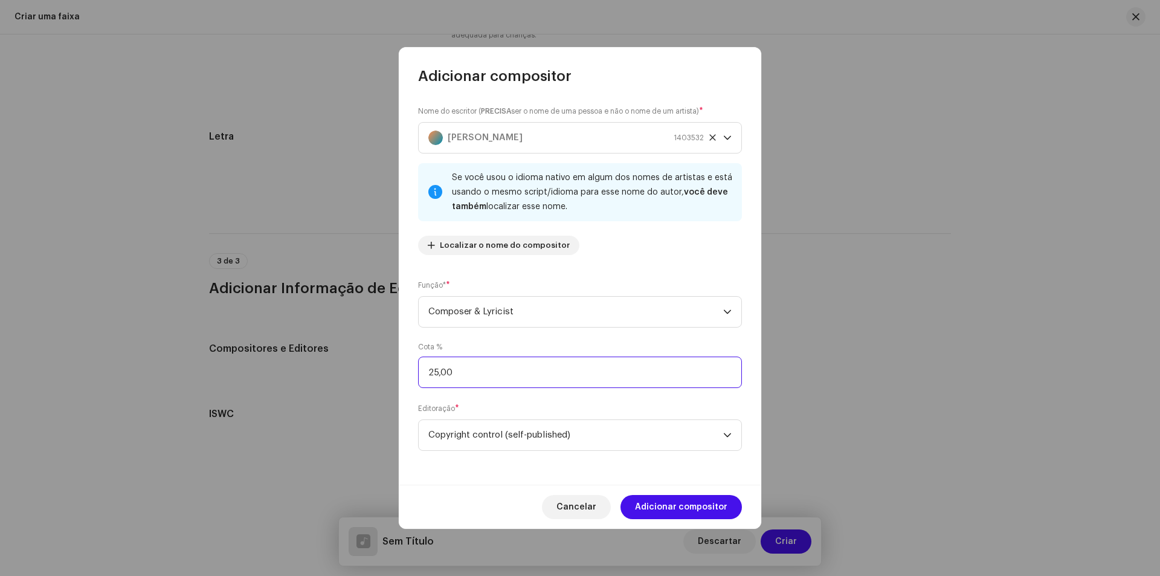
click at [489, 383] on input "25,00" at bounding box center [580, 371] width 324 height 31
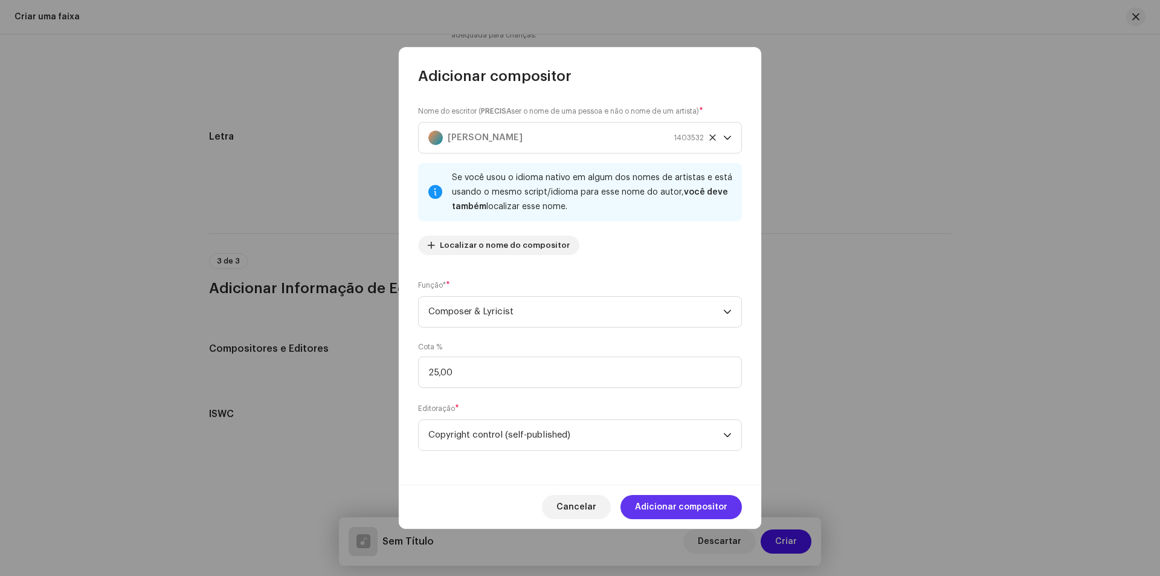
click at [697, 506] on span "Adicionar compositor" at bounding box center [681, 507] width 92 height 24
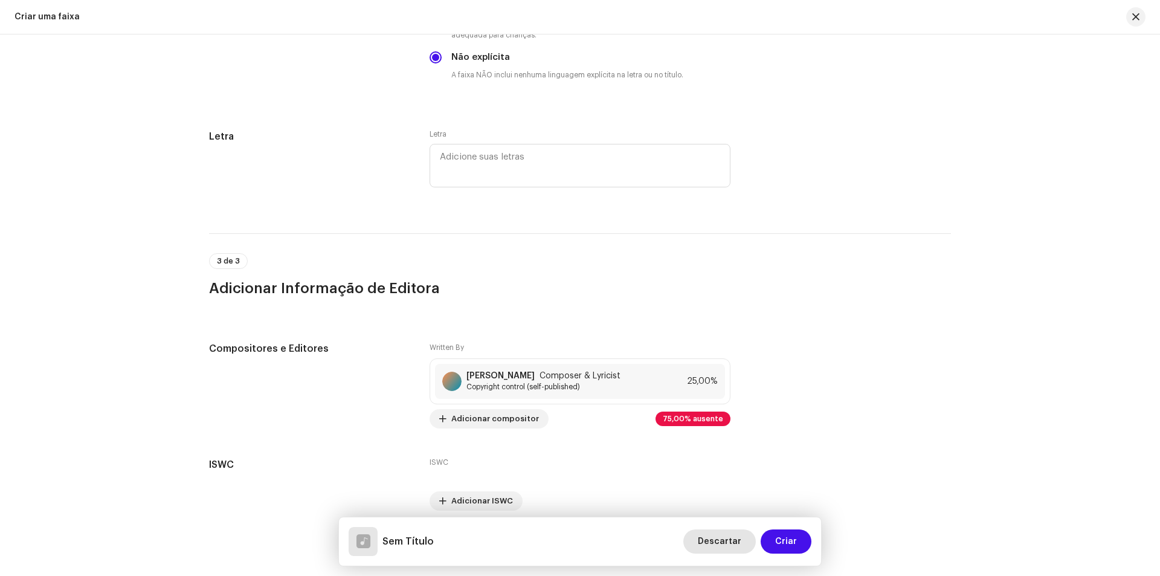
click at [718, 531] on span "Descartar" at bounding box center [719, 541] width 43 height 24
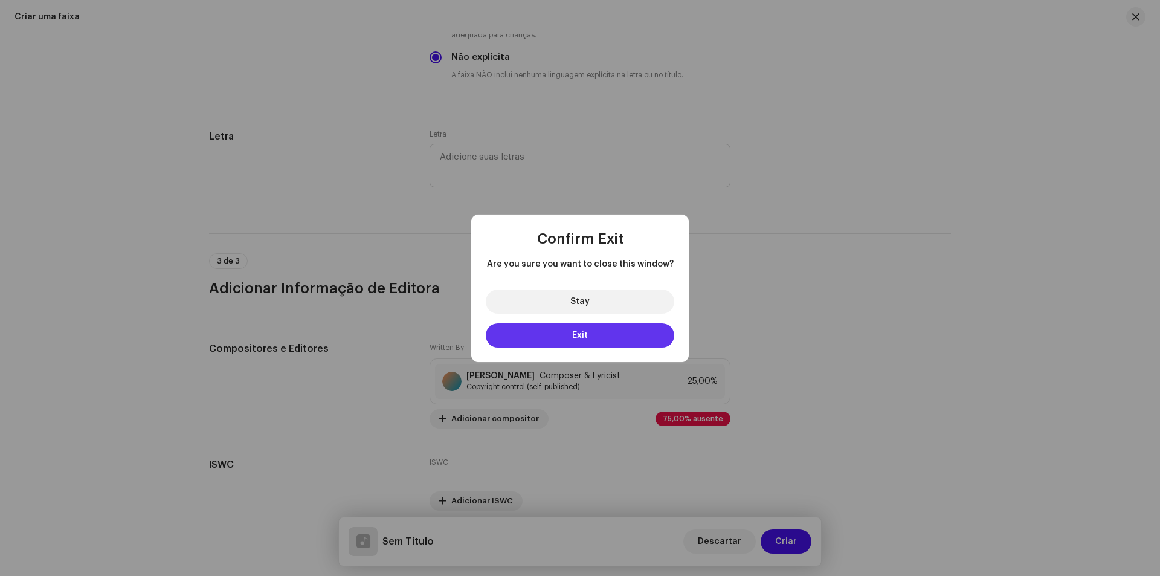
click at [622, 324] on button "Exit" at bounding box center [580, 335] width 188 height 24
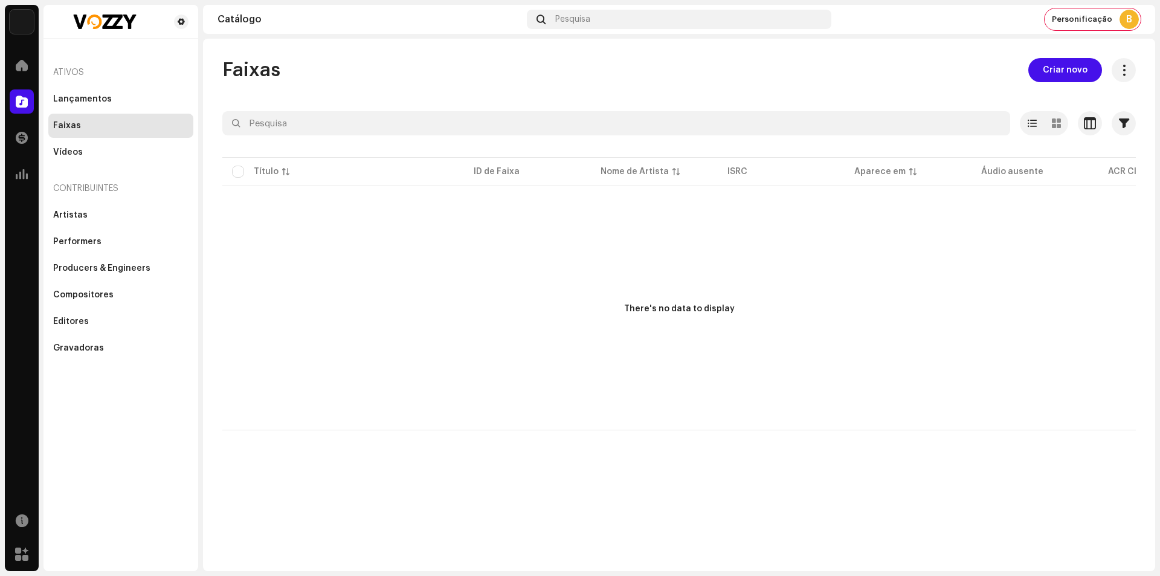
click at [83, 83] on div "Ativos" at bounding box center [120, 72] width 145 height 29
click at [94, 98] on div "Lançamentos" at bounding box center [82, 99] width 59 height 10
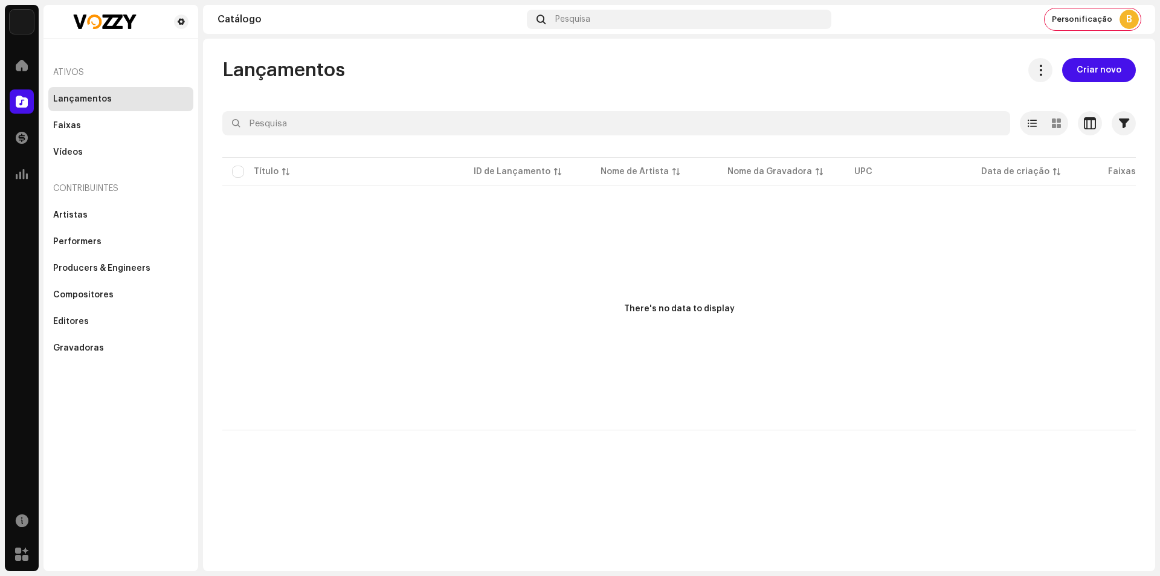
click at [1090, 71] on span "Criar novo" at bounding box center [1098, 70] width 45 height 24
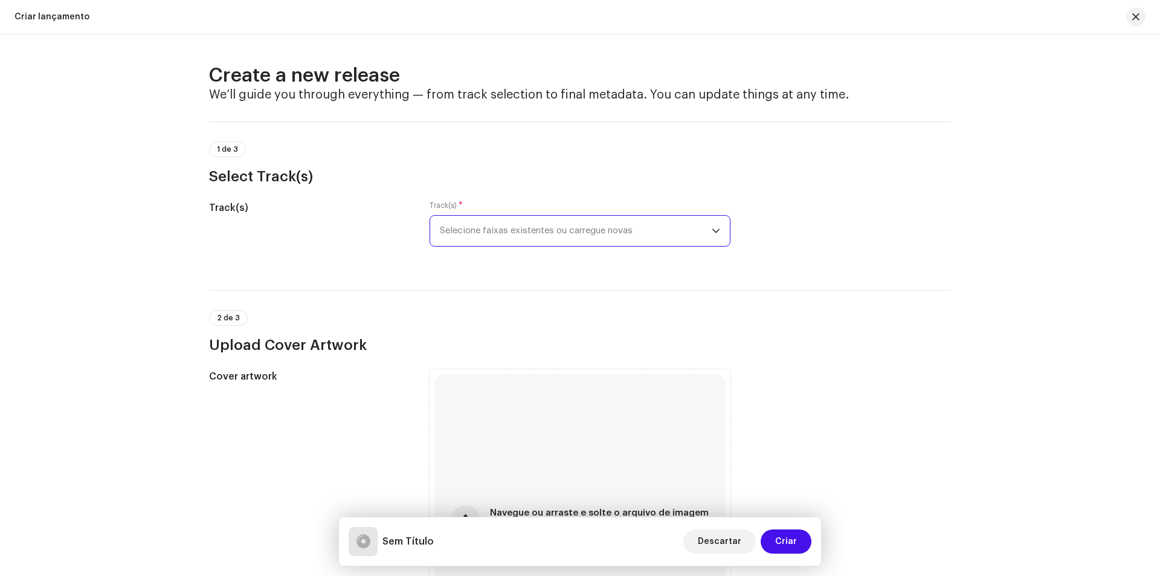
click at [655, 231] on span "Selecione faixas existentes ou carregue novas" at bounding box center [576, 231] width 272 height 30
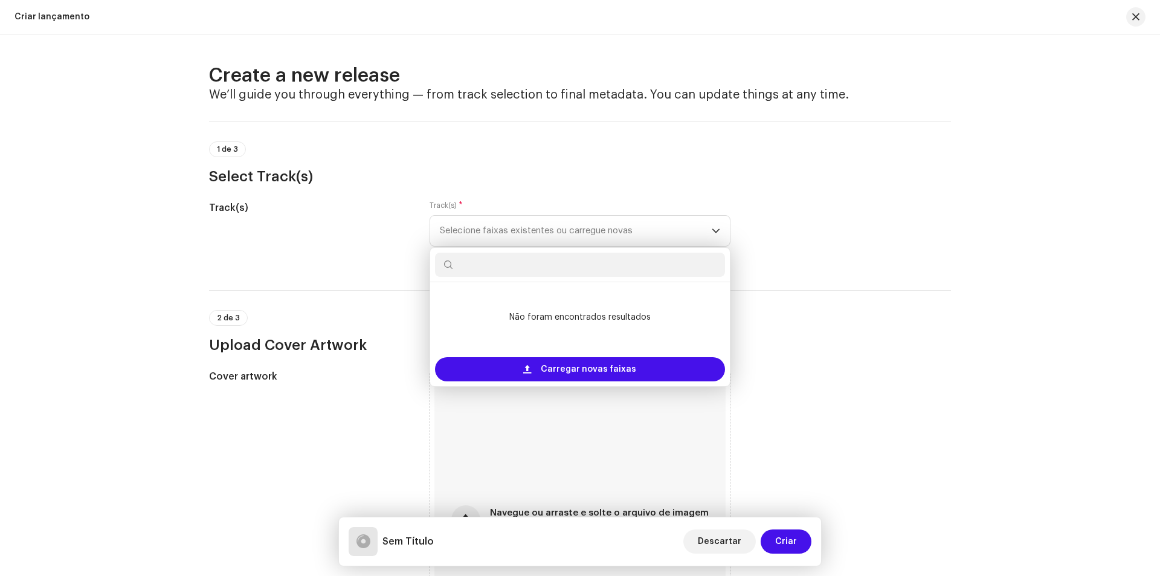
click at [922, 314] on div "2 de 3 Upload Cover Artwork" at bounding box center [580, 332] width 742 height 45
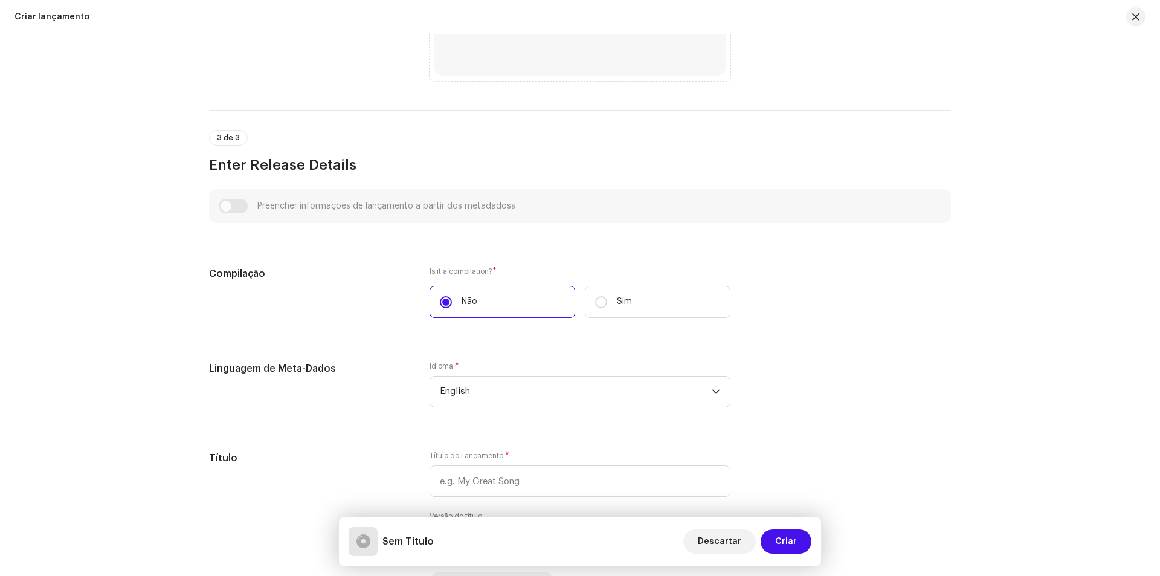
scroll to position [604, 0]
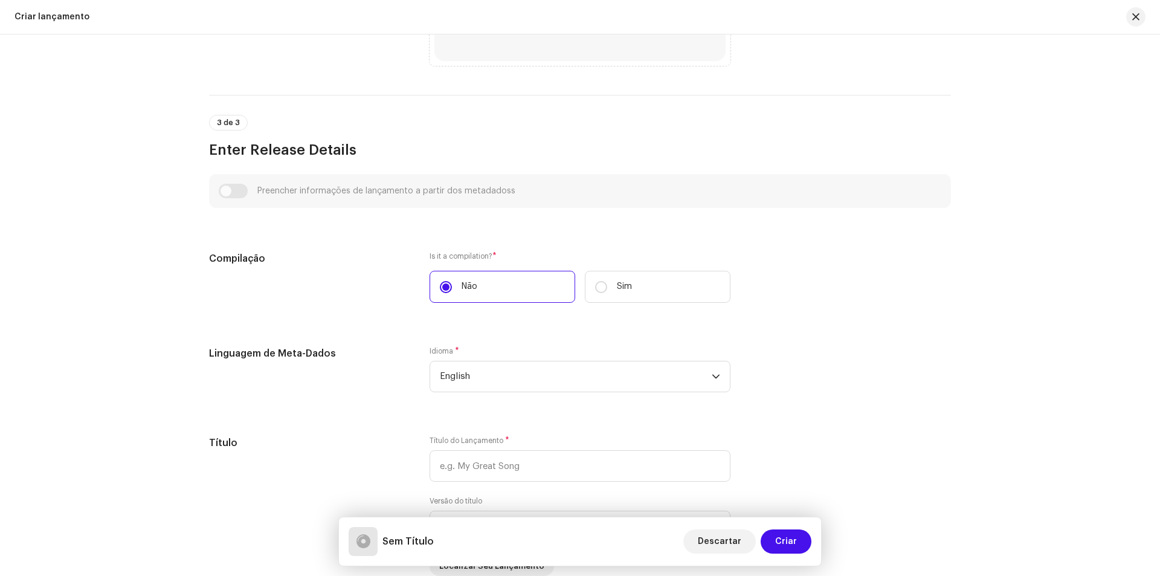
click at [242, 185] on div "Preencher informações de lançamento a partir dos metadadoss" at bounding box center [580, 191] width 722 height 14
click at [233, 190] on div "Preencher informações de lançamento a partir dos metadadoss" at bounding box center [580, 191] width 722 height 14
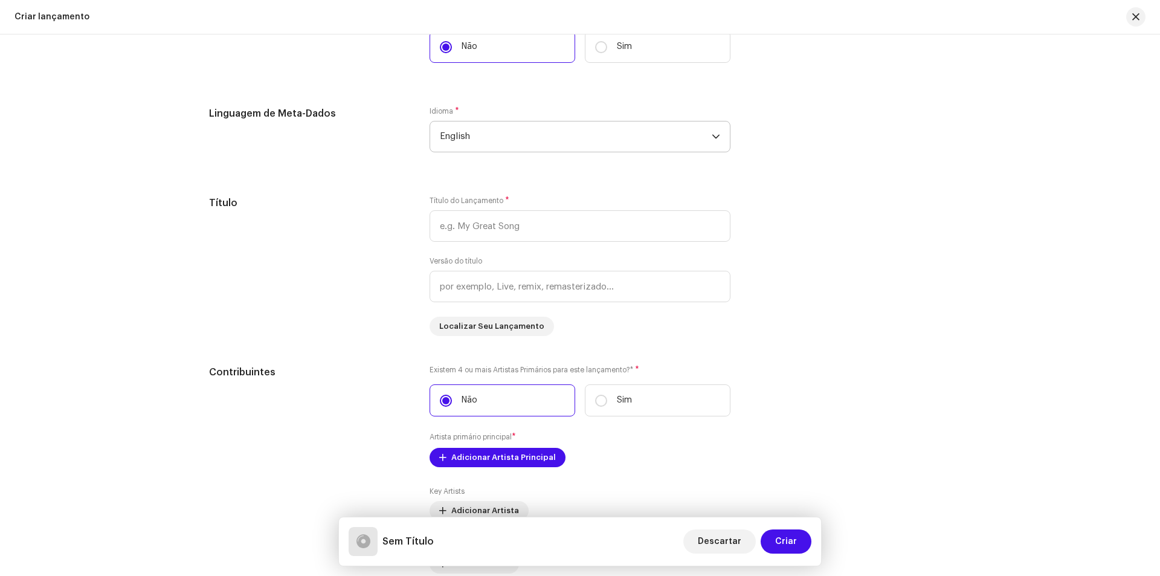
scroll to position [846, 0]
click at [538, 126] on span "English" at bounding box center [576, 135] width 272 height 30
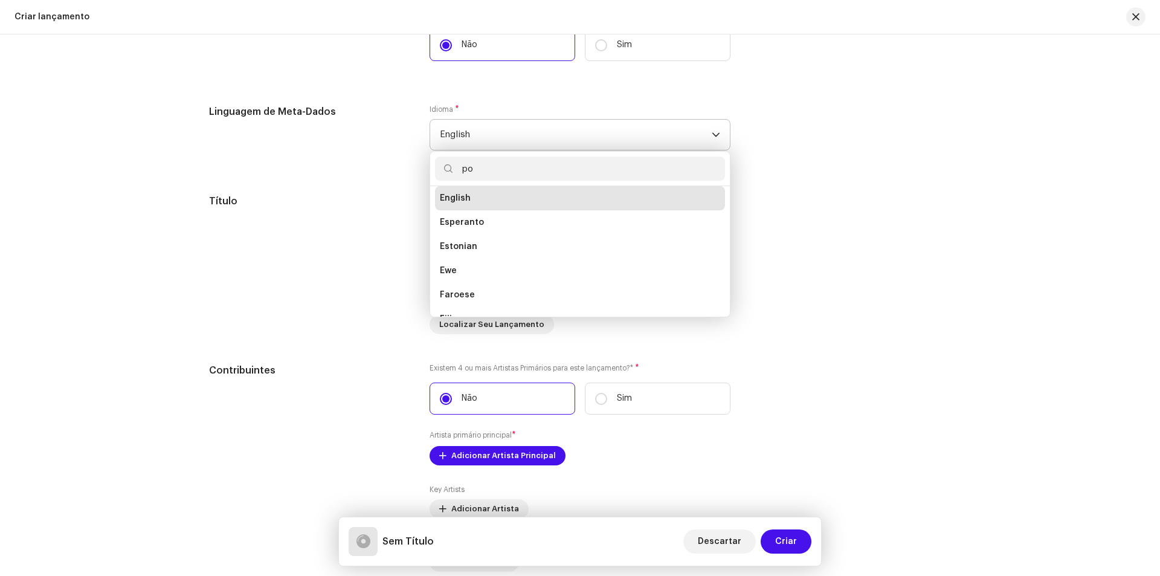
scroll to position [0, 0]
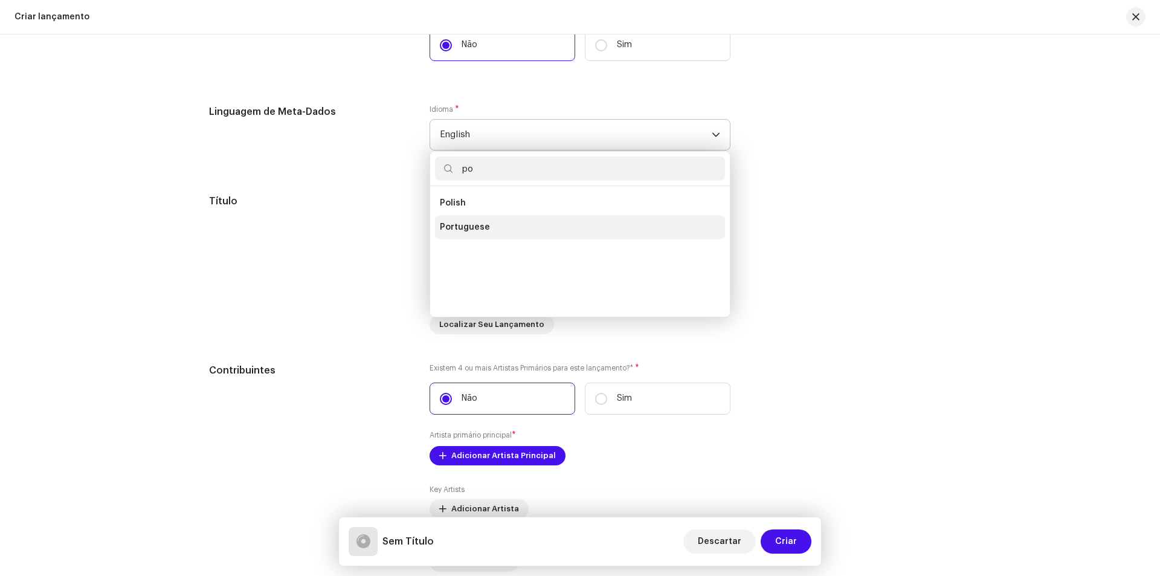
type input "po"
click at [515, 225] on li "Portuguese" at bounding box center [580, 227] width 290 height 24
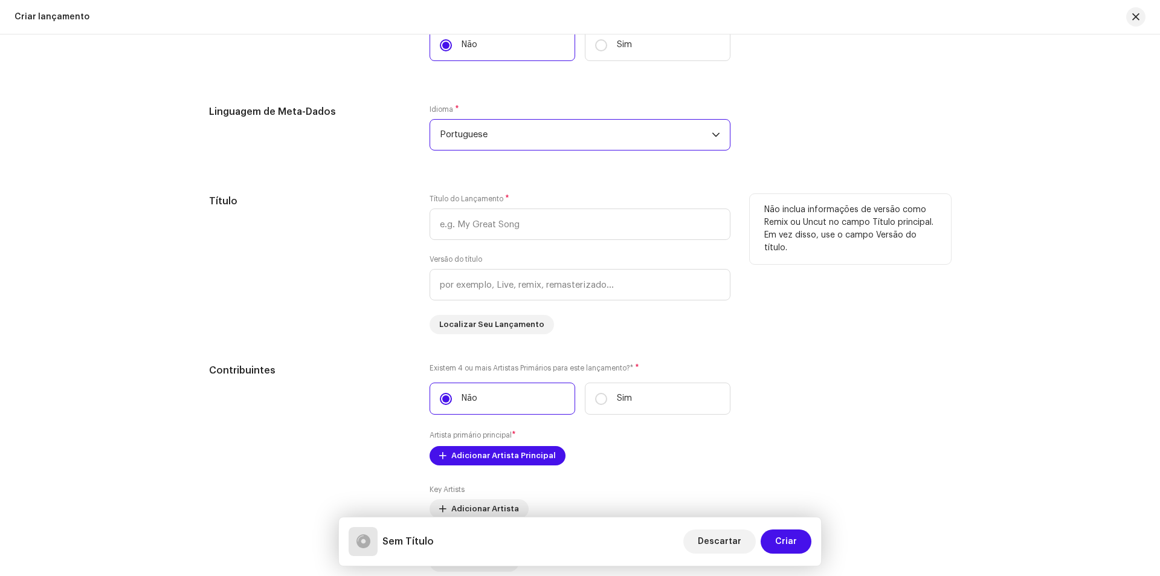
click at [629, 196] on div "Título do Lançamento *" at bounding box center [579, 217] width 301 height 46
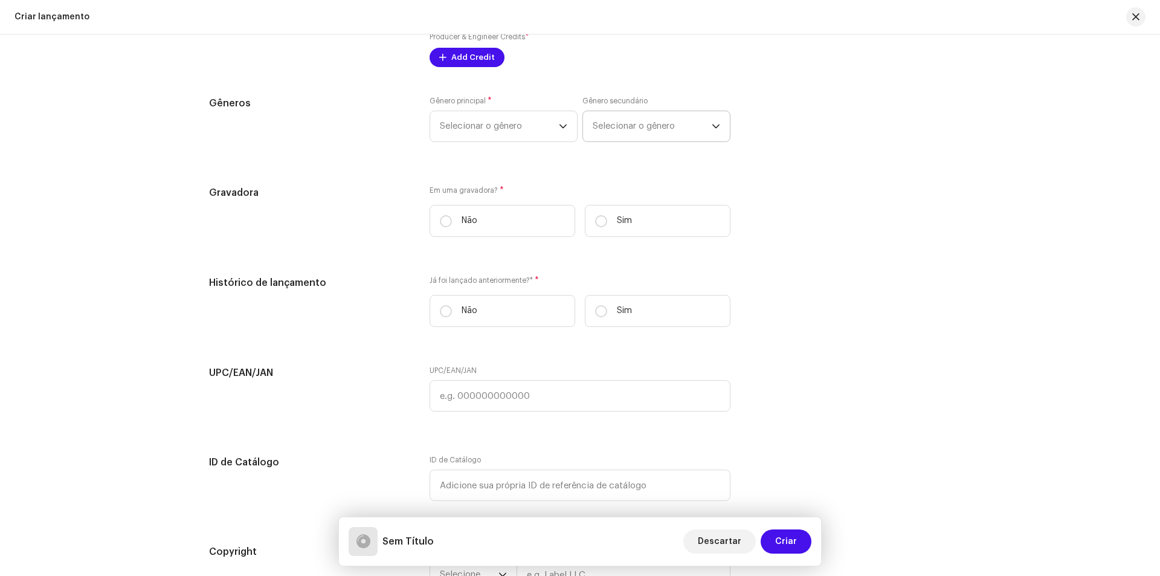
scroll to position [1570, 0]
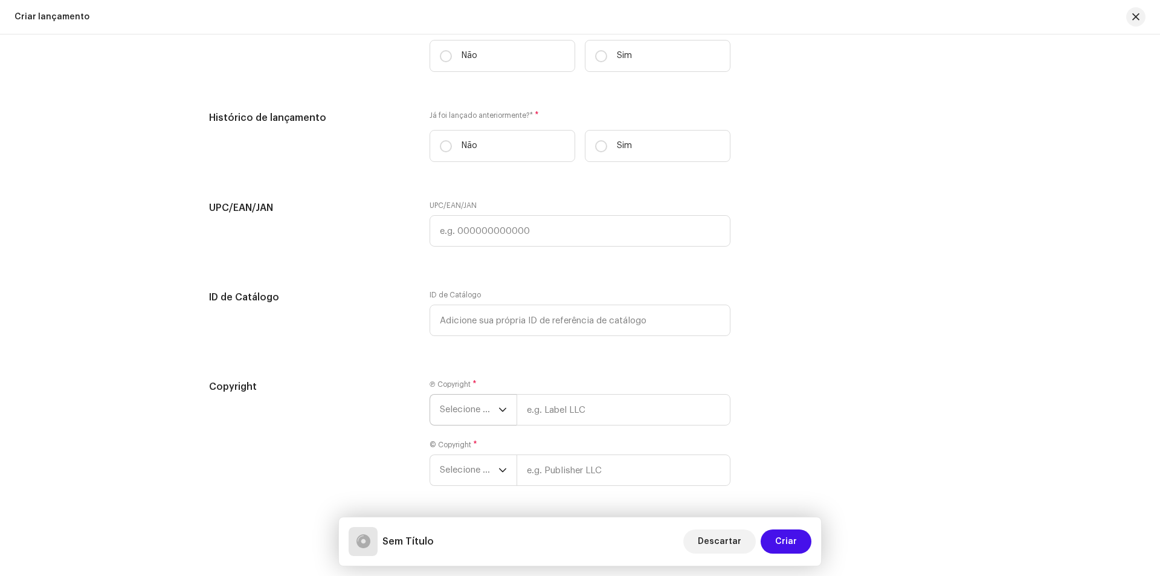
drag, startPoint x: 460, startPoint y: 429, endPoint x: 455, endPoint y: 406, distance: 23.3
click at [454, 415] on div "Ⓟ Copyright * Selecione o ano © Copyright * Selecione o ano" at bounding box center [579, 439] width 301 height 121
click at [455, 406] on span "Selecione o ano" at bounding box center [469, 409] width 59 height 30
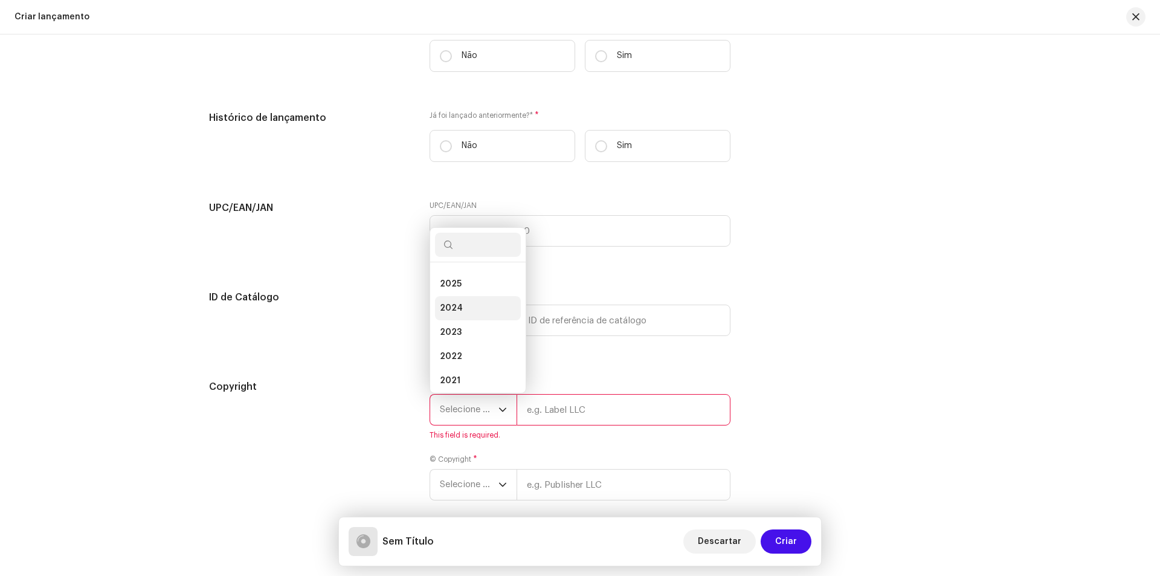
scroll to position [5, 0]
drag, startPoint x: 602, startPoint y: 366, endPoint x: 577, endPoint y: 403, distance: 44.4
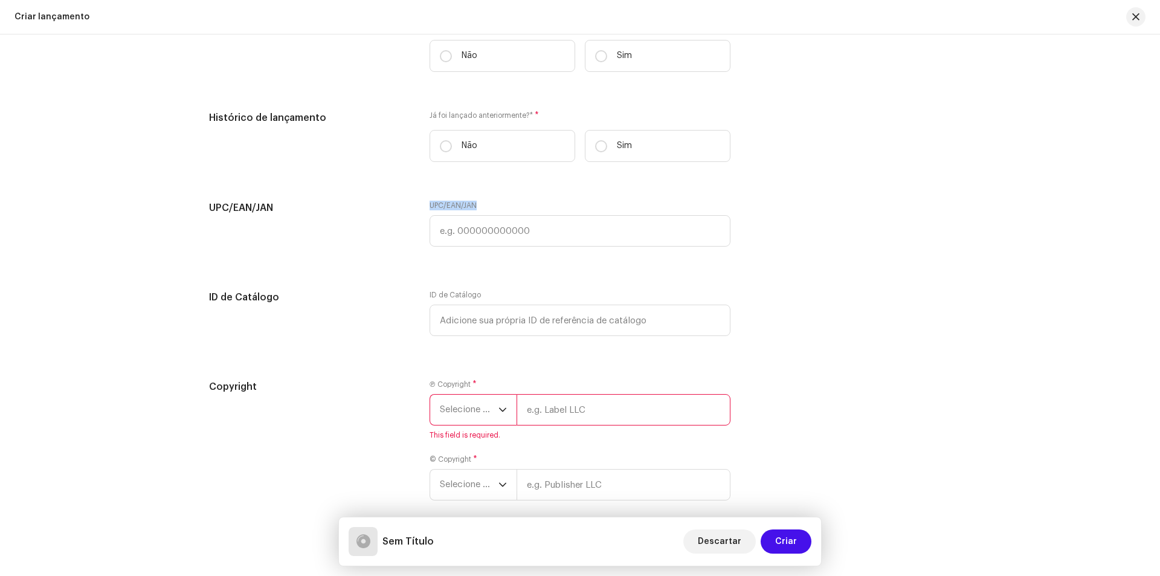
drag, startPoint x: 416, startPoint y: 208, endPoint x: 506, endPoint y: 211, distance: 90.1
click at [506, 211] on div "UPC/EAN/JAN UPC/EAN/JAN" at bounding box center [580, 231] width 742 height 60
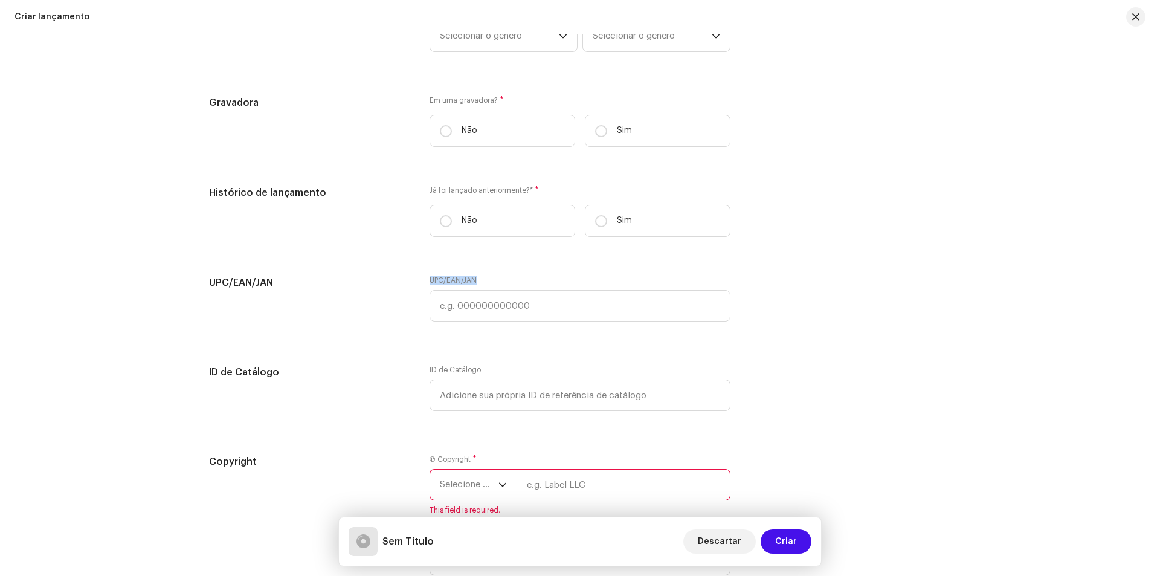
scroll to position [1625, 0]
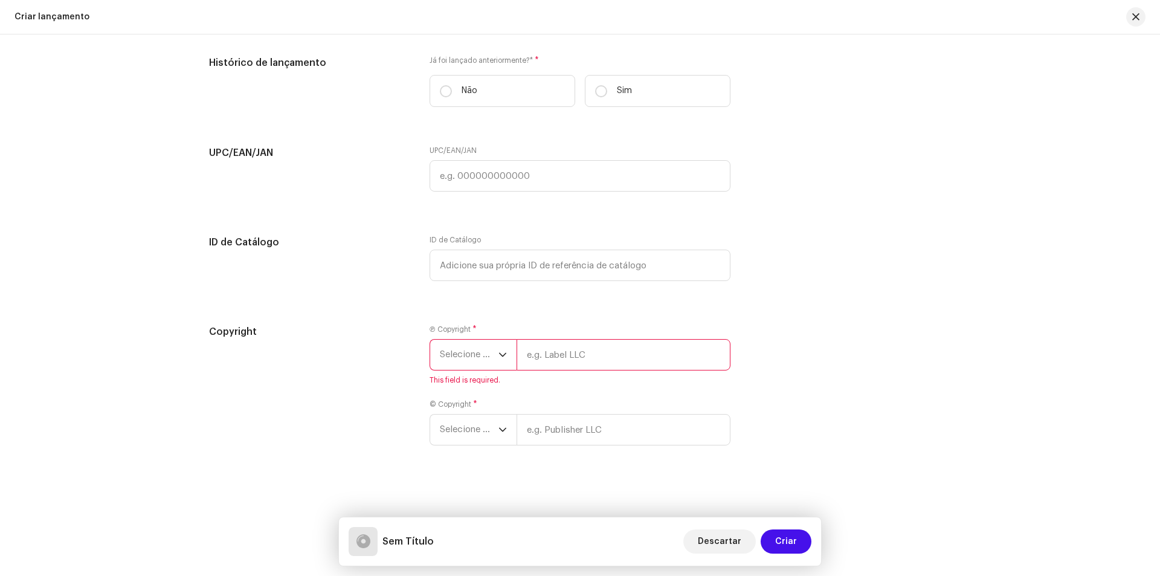
click at [589, 358] on input "text" at bounding box center [623, 354] width 214 height 31
click at [487, 403] on div "© Copyright * Selecione o ano" at bounding box center [579, 422] width 301 height 46
click at [487, 426] on span "Selecione o ano" at bounding box center [469, 429] width 59 height 30
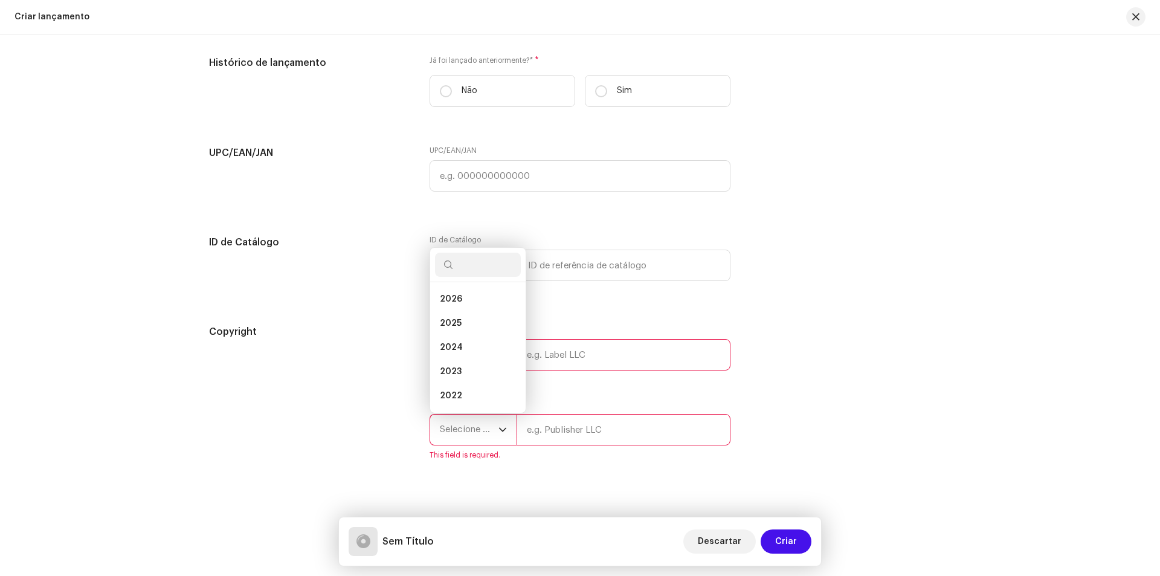
scroll to position [68, 0]
click at [586, 399] on div "Ⓟ Copyright * Selecione o ano This field is required. © Copyright * Selecione o…" at bounding box center [579, 399] width 301 height 150
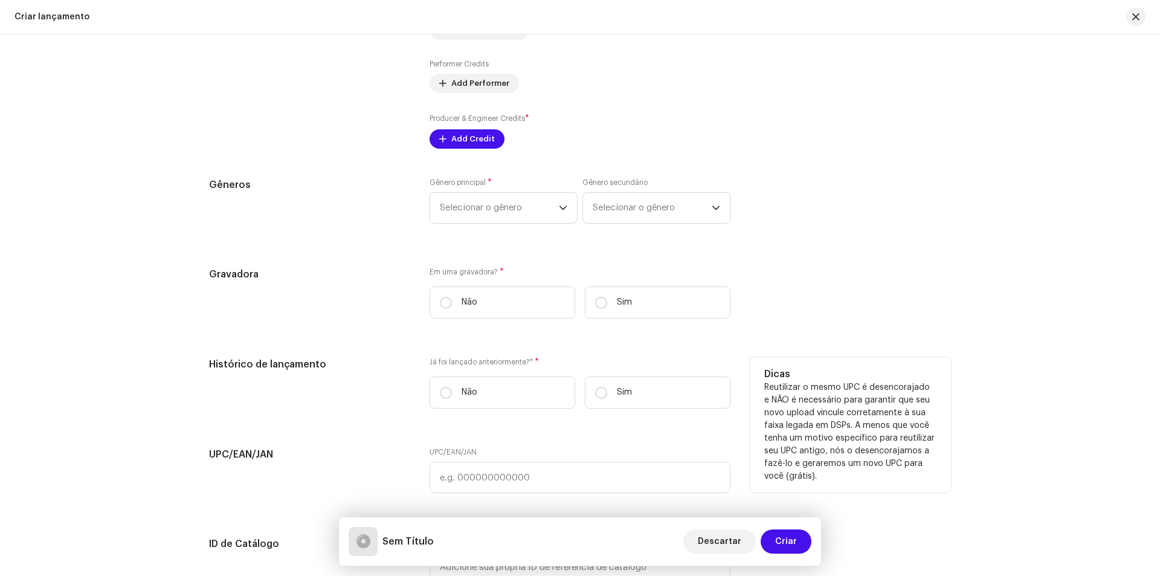
scroll to position [1323, 0]
drag, startPoint x: 429, startPoint y: 361, endPoint x: 489, endPoint y: 364, distance: 59.9
click at [489, 364] on label "Já foi lançado anteriormente?* *" at bounding box center [579, 363] width 301 height 10
click at [489, 382] on label "Não" at bounding box center [502, 393] width 146 height 32
click at [452, 387] on input "Não" at bounding box center [446, 393] width 12 height 12
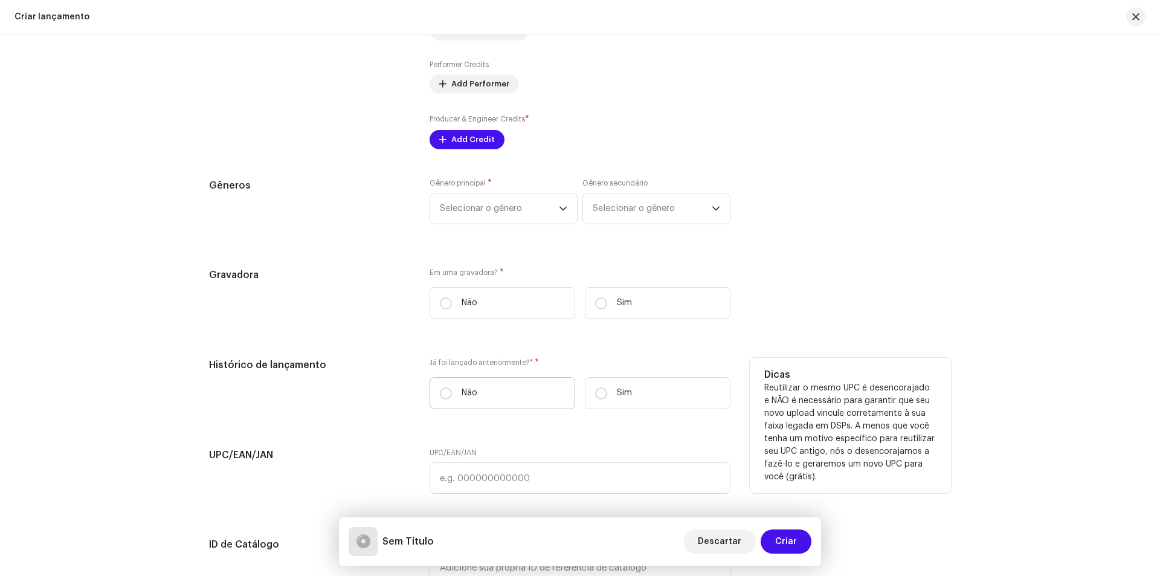
radio input "true"
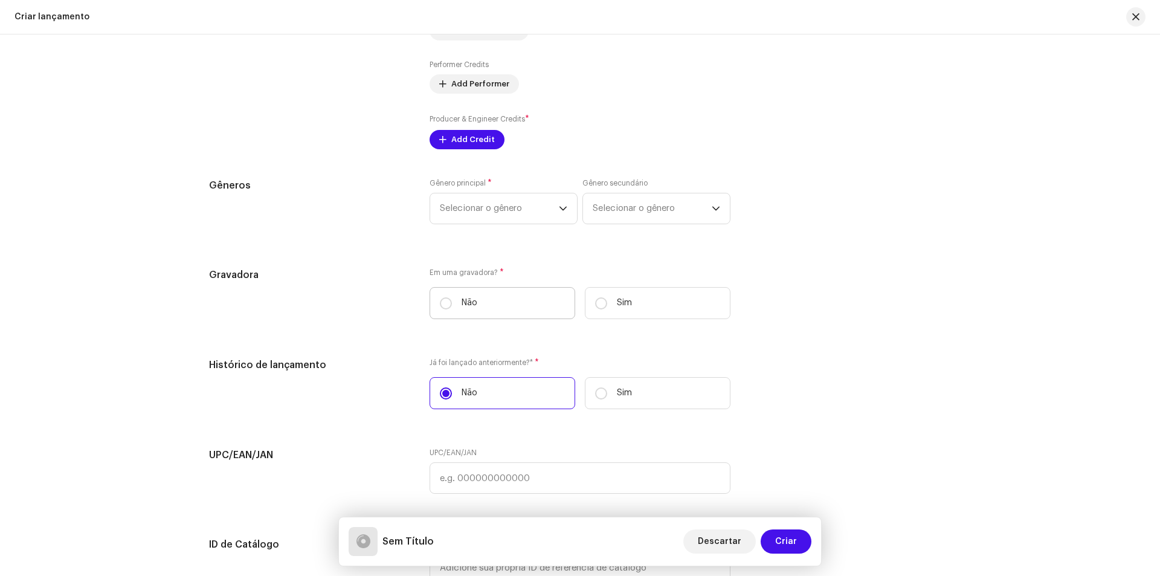
click at [491, 303] on label "Não" at bounding box center [502, 303] width 146 height 32
click at [452, 303] on input "Não" at bounding box center [446, 303] width 12 height 12
radio input "true"
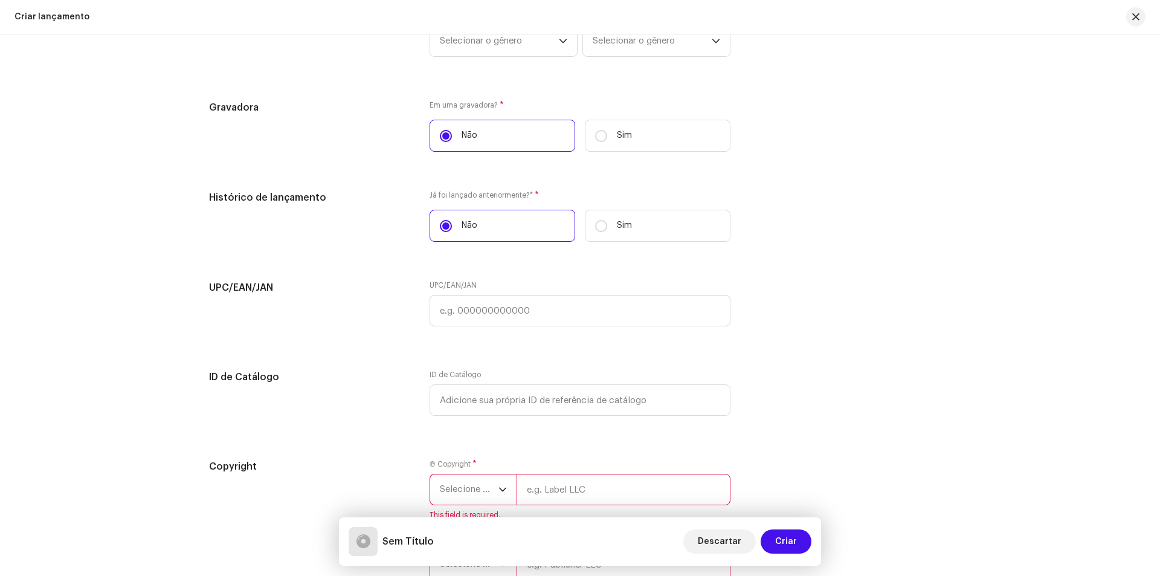
scroll to position [1505, 0]
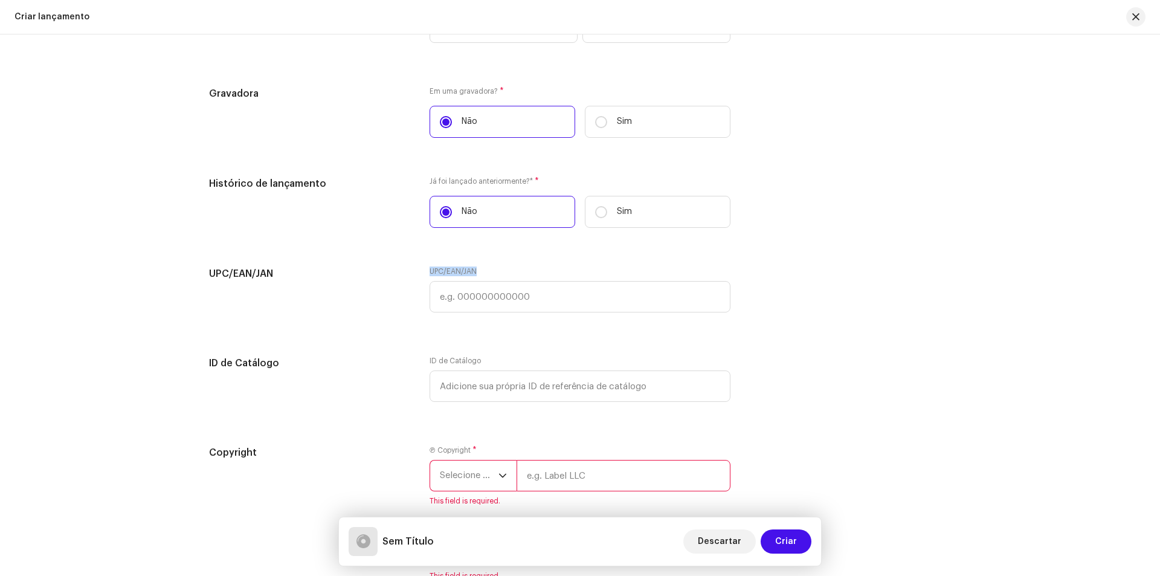
drag, startPoint x: 420, startPoint y: 269, endPoint x: 481, endPoint y: 277, distance: 62.2
click at [481, 277] on div "UPC/EAN/JAN UPC/EAN/JAN" at bounding box center [580, 296] width 742 height 60
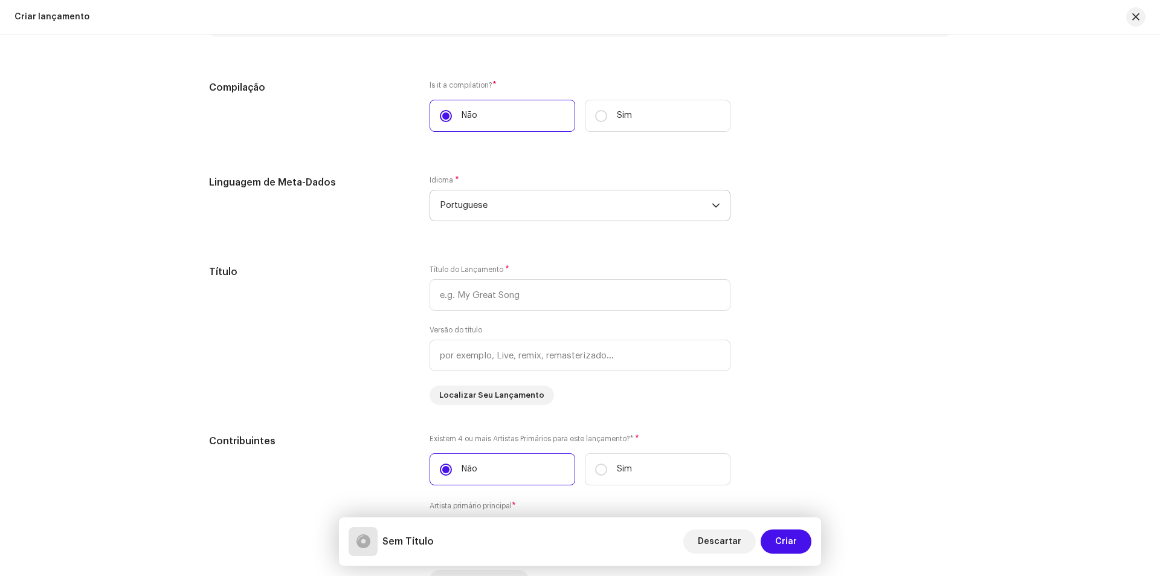
scroll to position [492, 0]
